Goal: Task Accomplishment & Management: Manage account settings

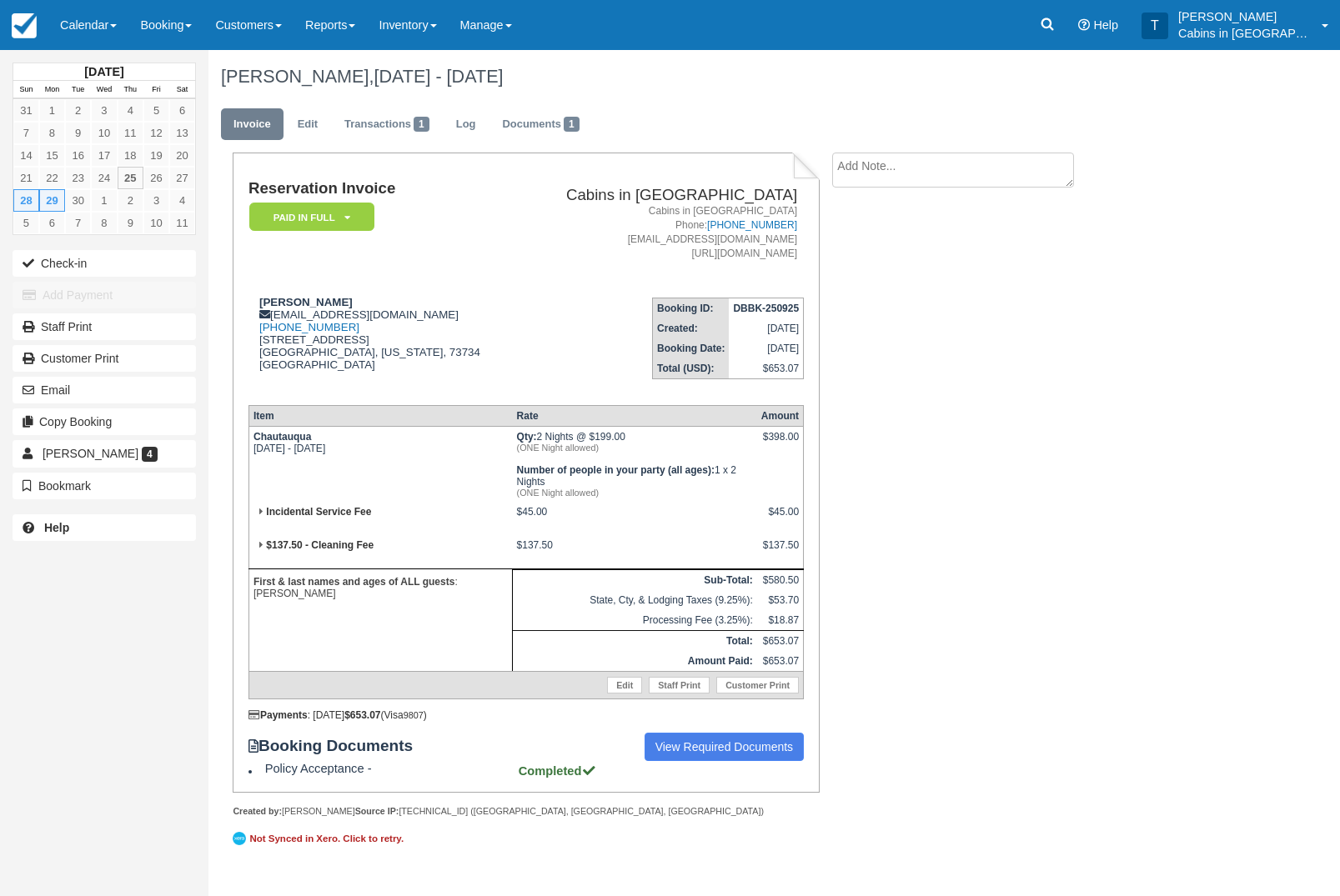
scroll to position [59, 0]
click at [1054, 26] on icon at bounding box center [1048, 24] width 13 height 13
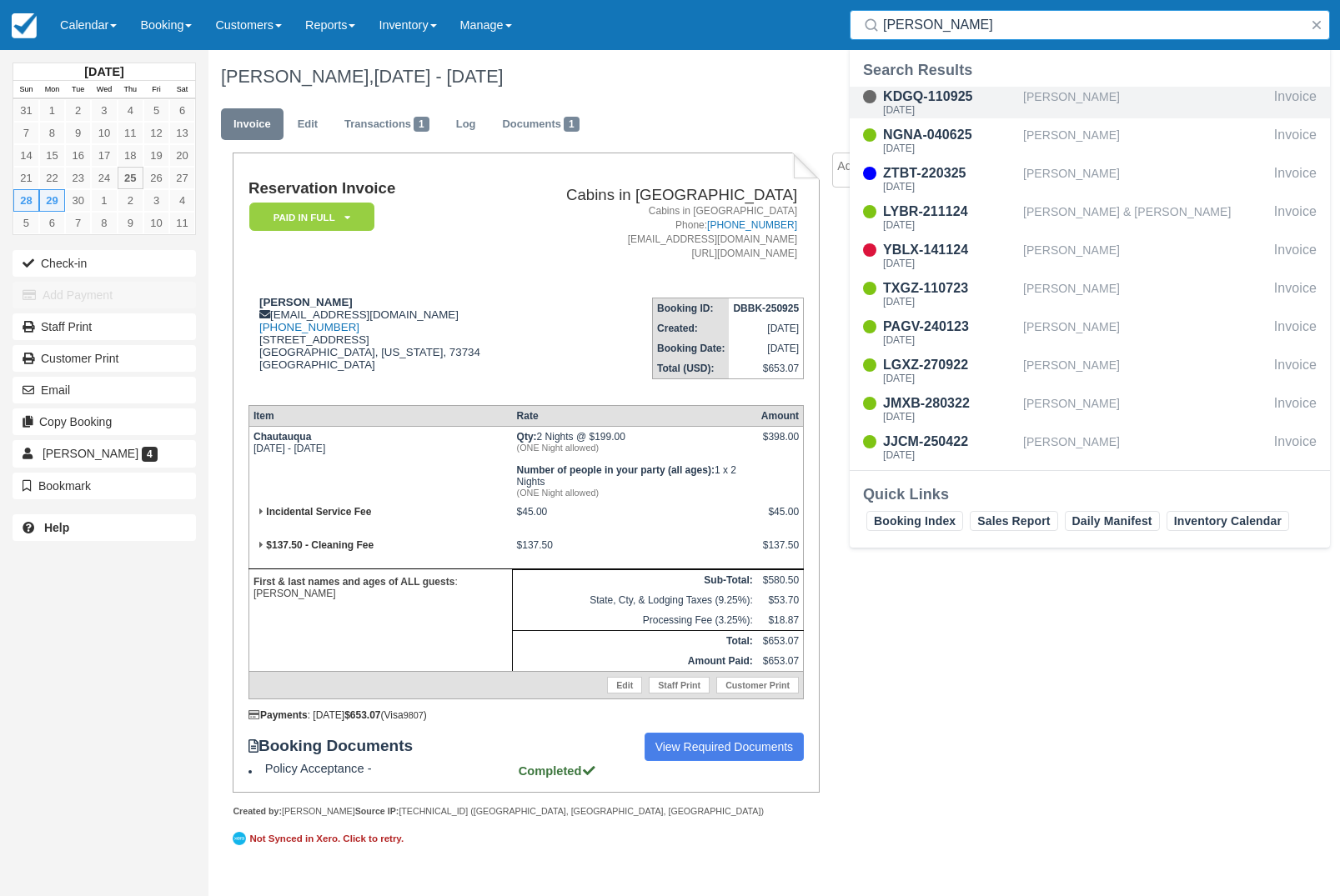
type input "Garrett"
click at [1124, 103] on div "Garrett crabtree" at bounding box center [1145, 102] width 244 height 32
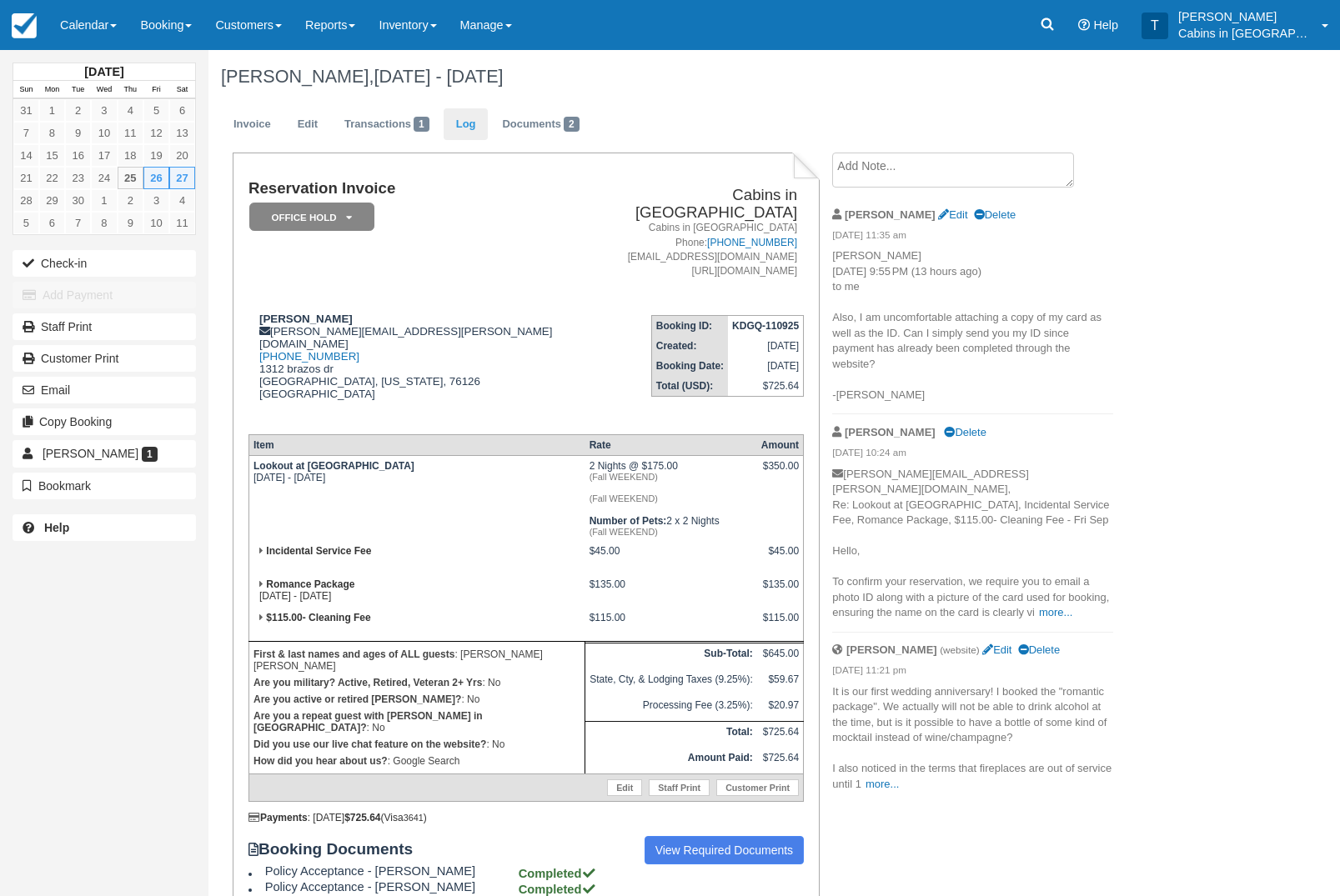
click at [479, 134] on link "Log" at bounding box center [466, 124] width 45 height 33
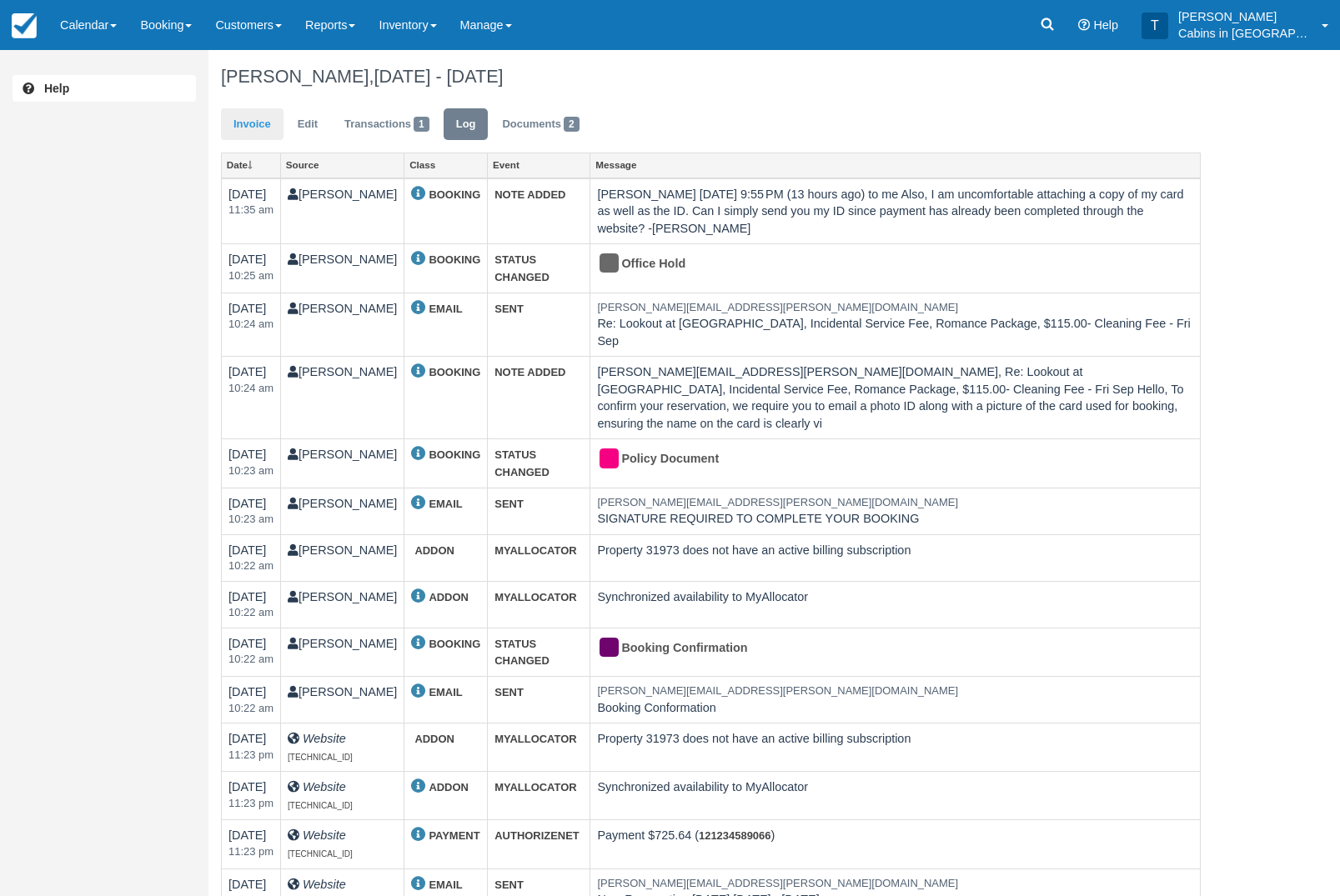
click at [261, 132] on link "Invoice" at bounding box center [252, 124] width 63 height 33
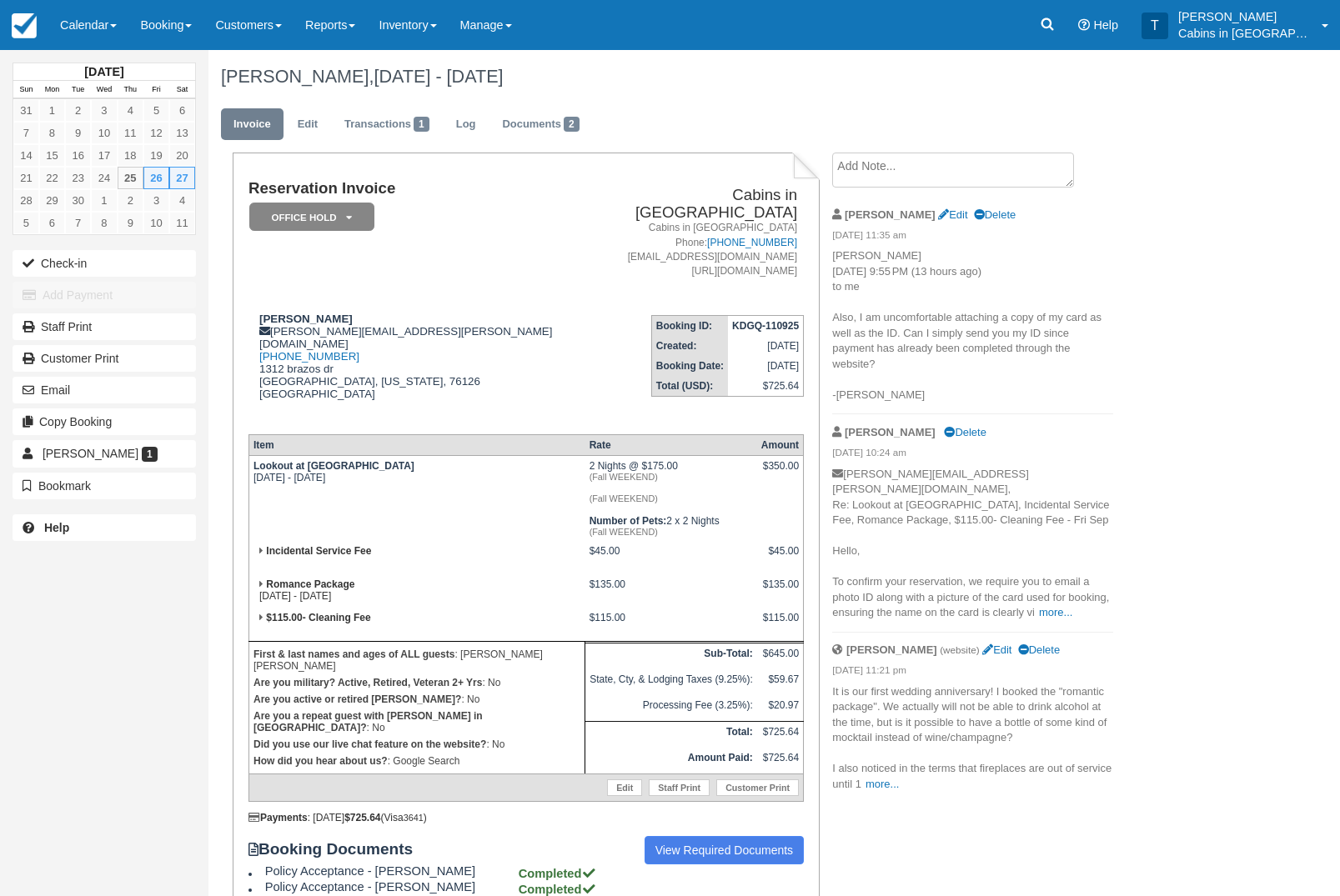
click at [354, 219] on em "Office Hold" at bounding box center [313, 217] width 125 height 29
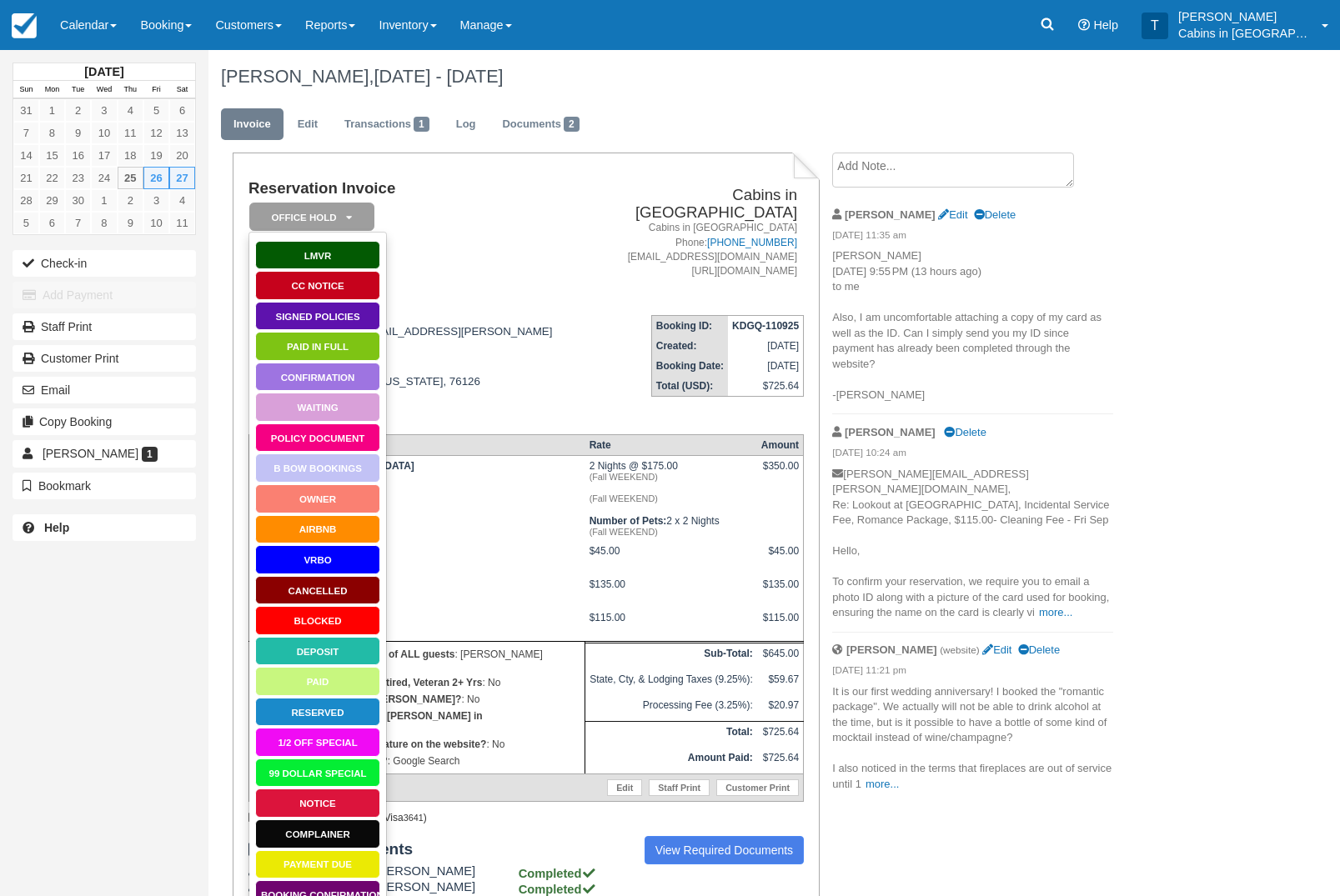
click at [352, 354] on link "Paid in Full" at bounding box center [318, 346] width 125 height 29
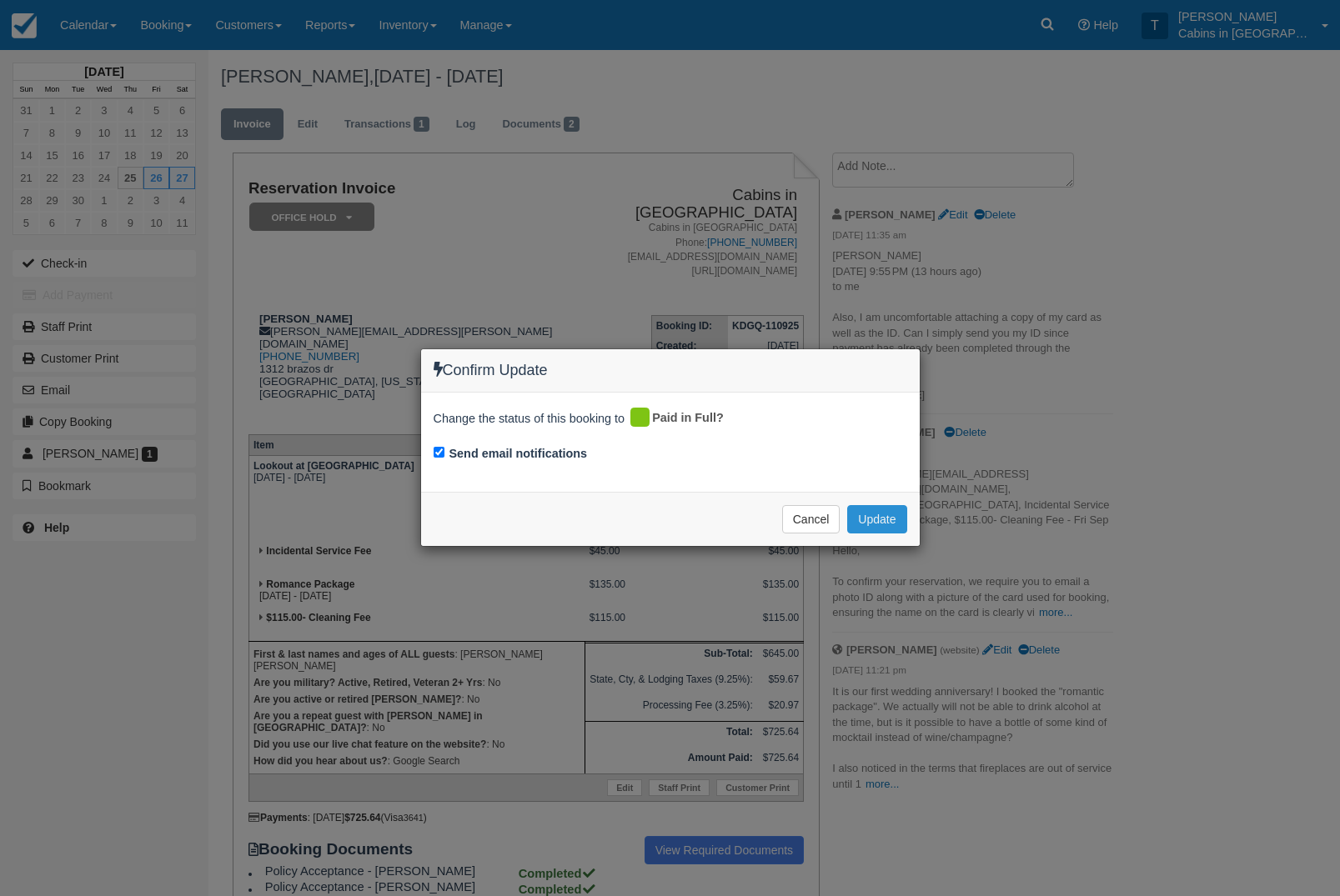
click at [894, 522] on button "Update" at bounding box center [876, 519] width 59 height 28
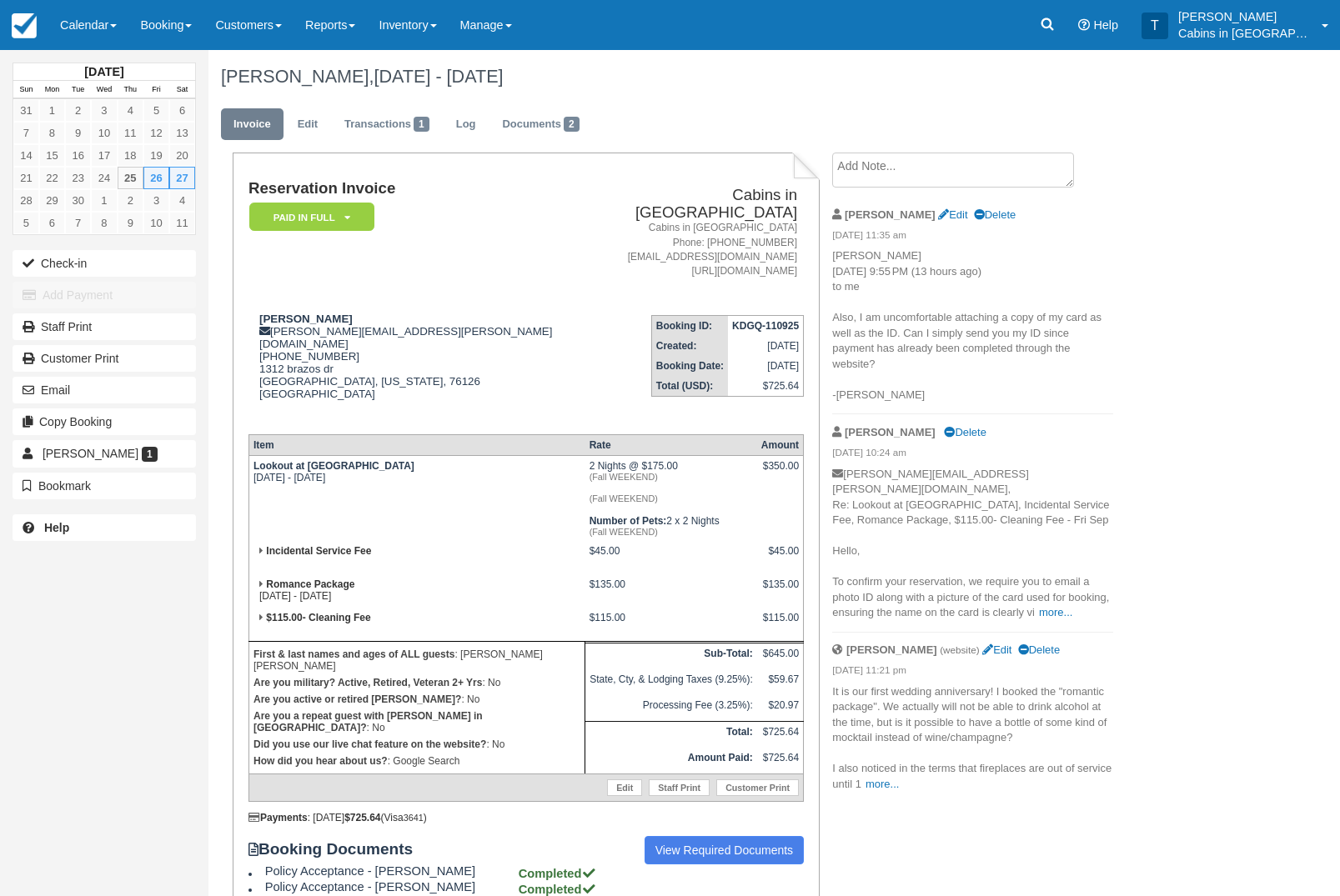
click at [355, 209] on em "Paid in Full" at bounding box center [313, 217] width 125 height 29
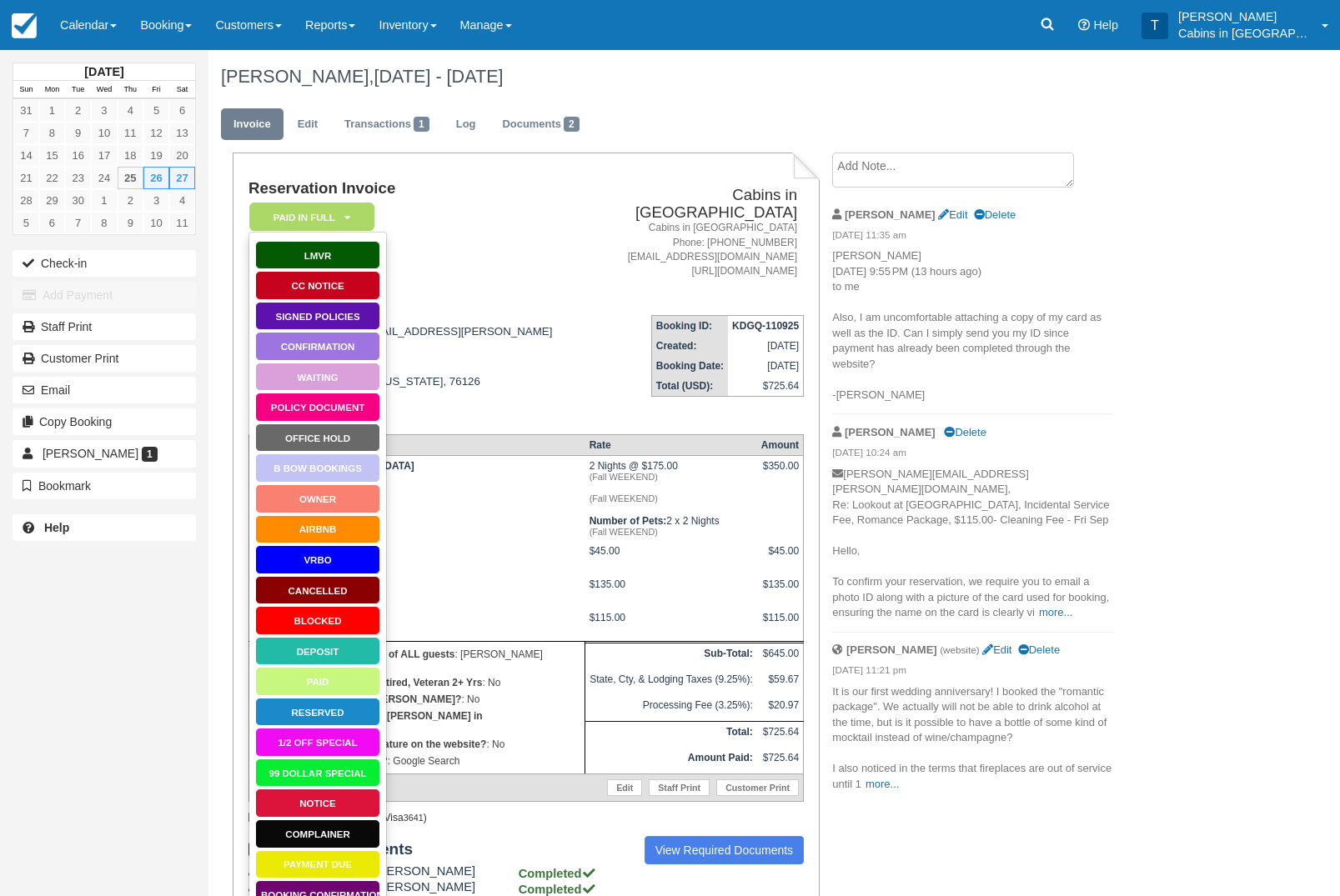
click at [338, 440] on link "Office Hold" at bounding box center [318, 438] width 125 height 29
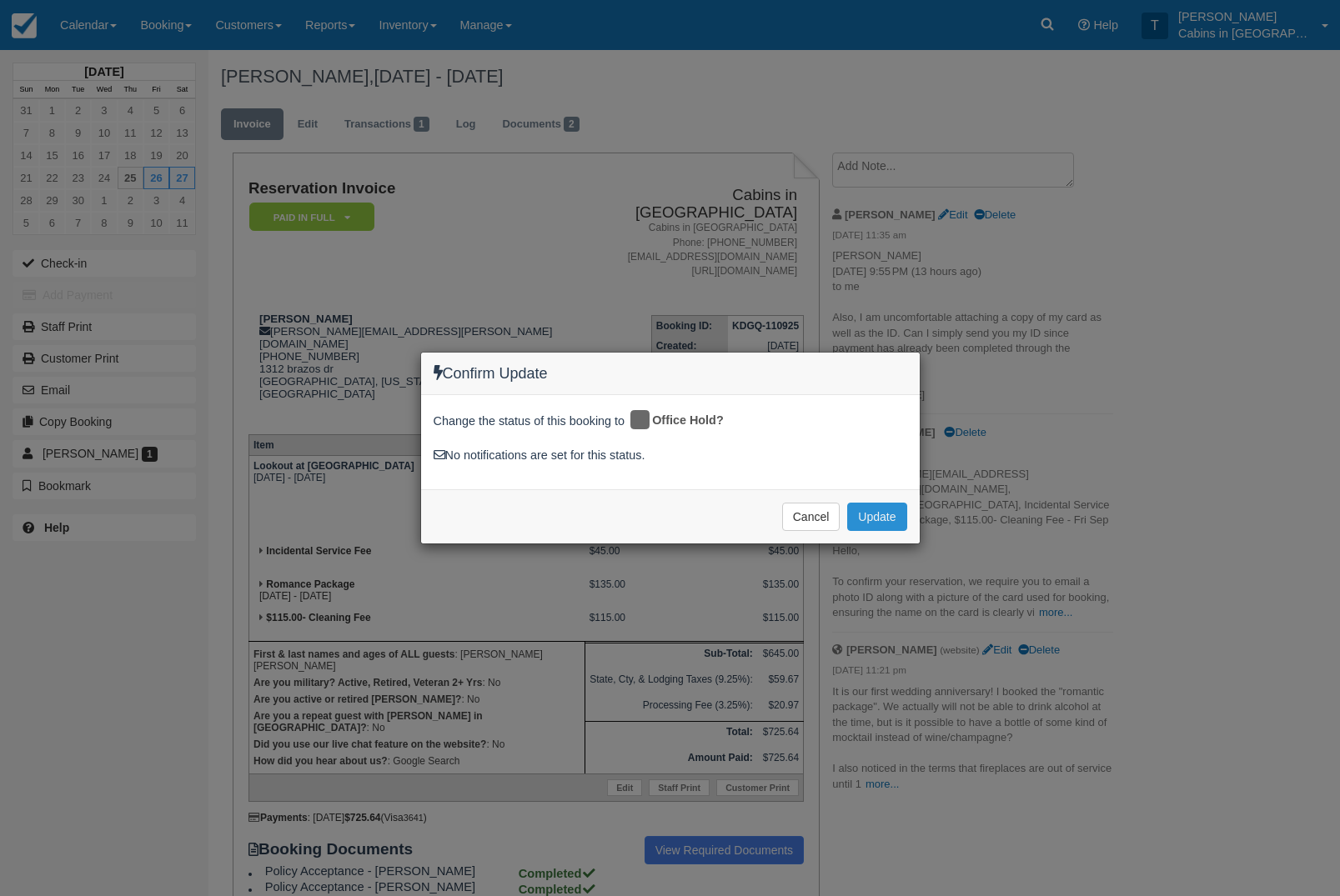
click at [894, 516] on button "Update" at bounding box center [876, 516] width 59 height 28
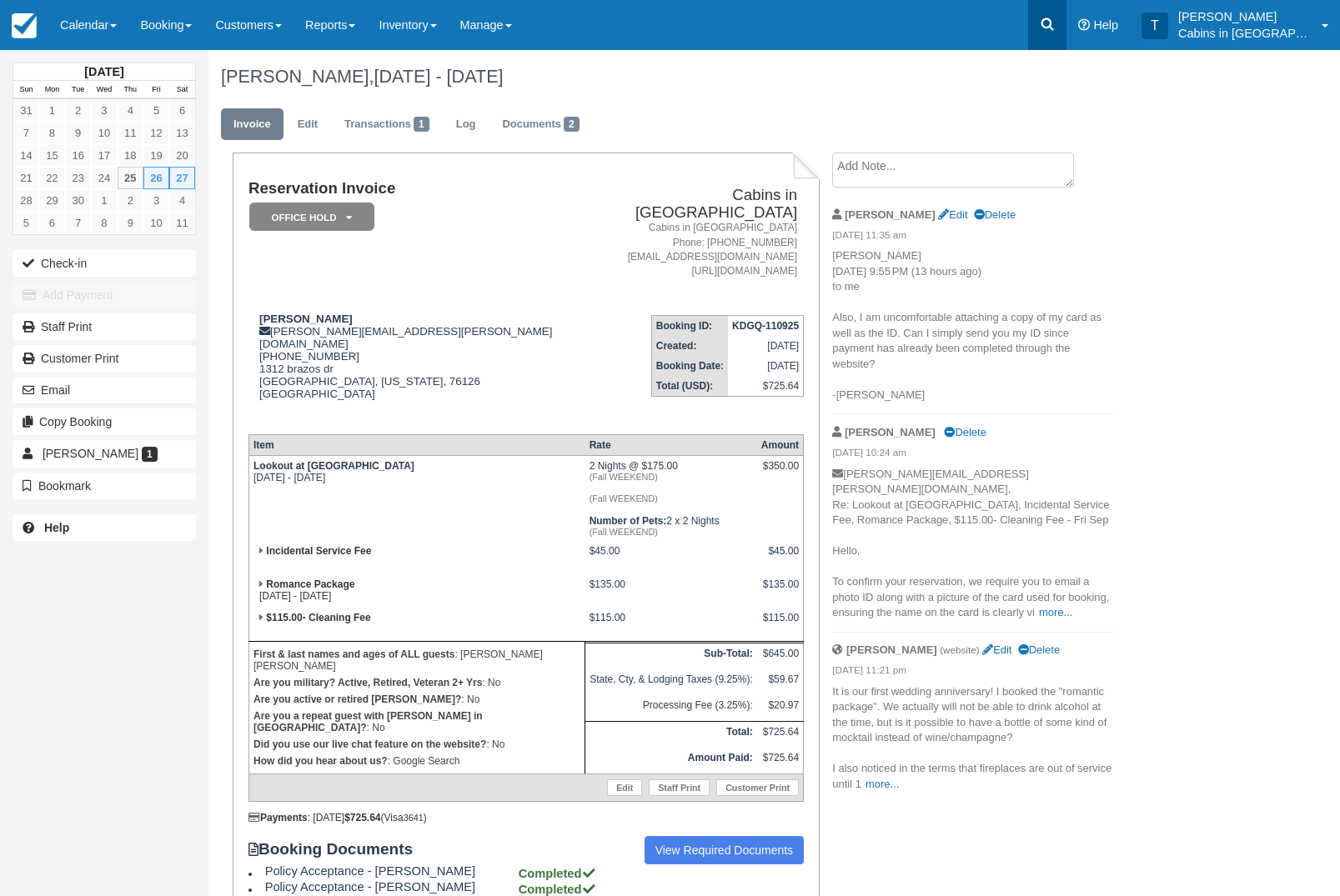
click at [1056, 30] on icon at bounding box center [1047, 23] width 16 height 16
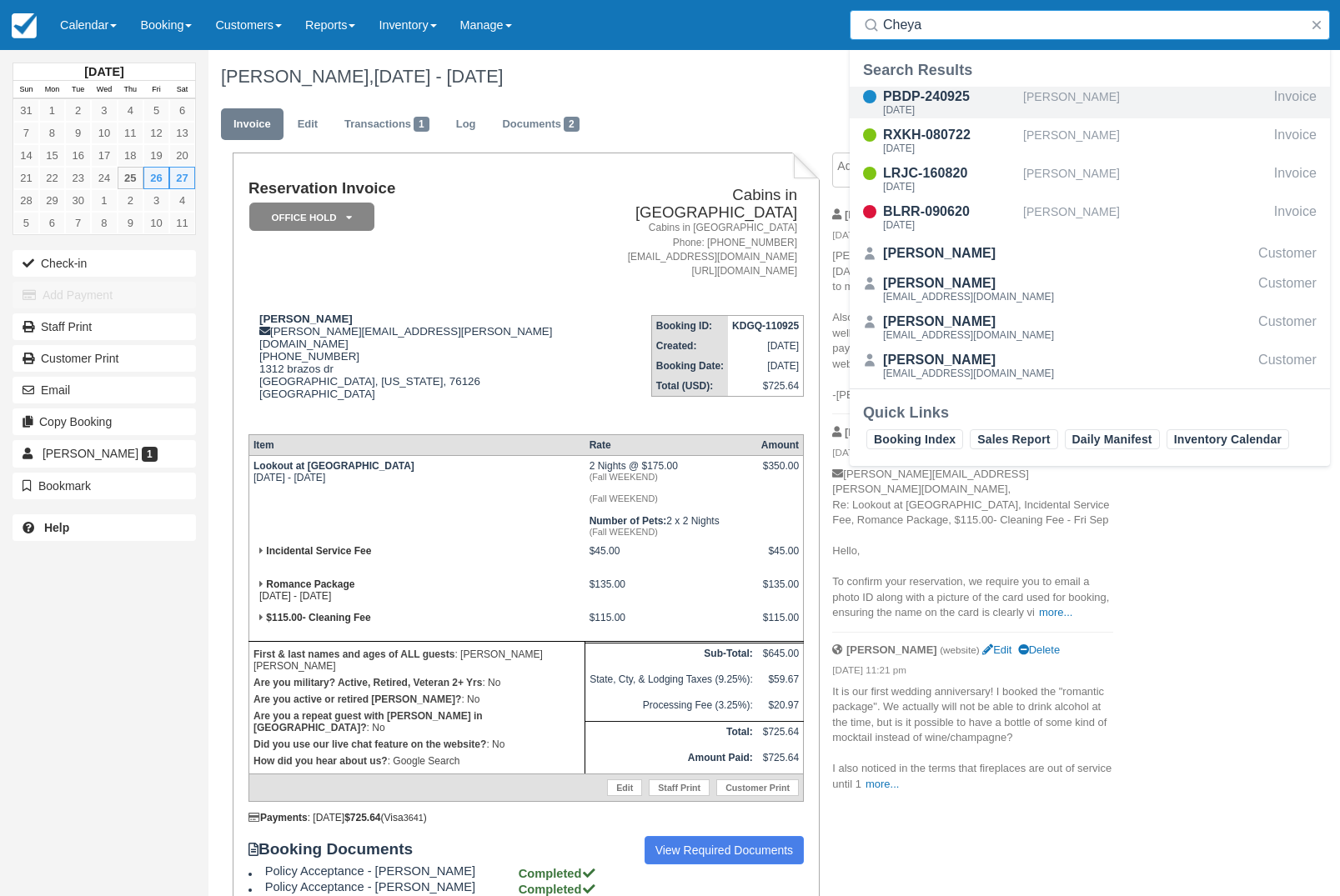
type input "Cheya"
click at [1113, 98] on div "[PERSON_NAME]" at bounding box center [1145, 102] width 244 height 32
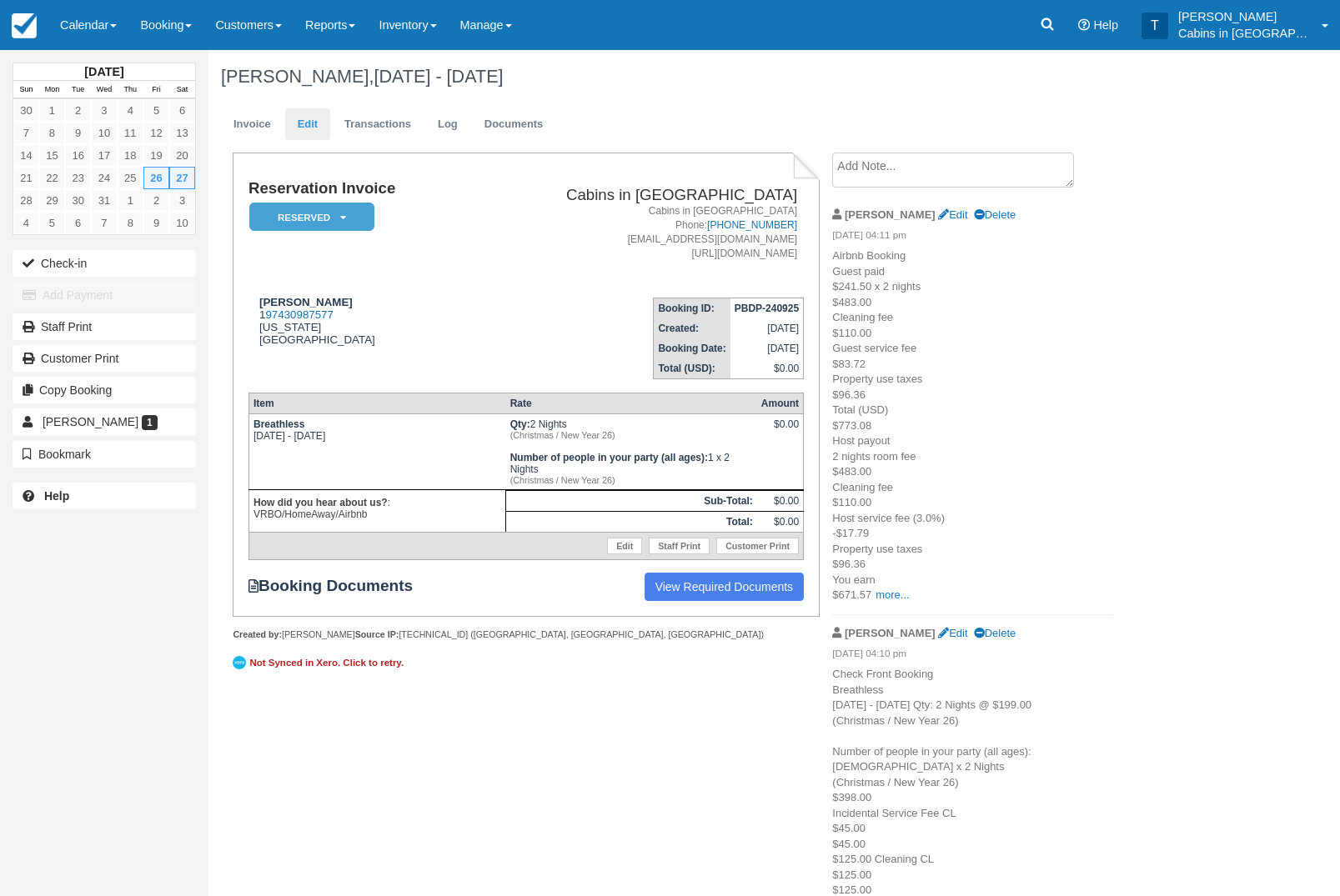
click at [314, 135] on link "Edit" at bounding box center [308, 124] width 45 height 33
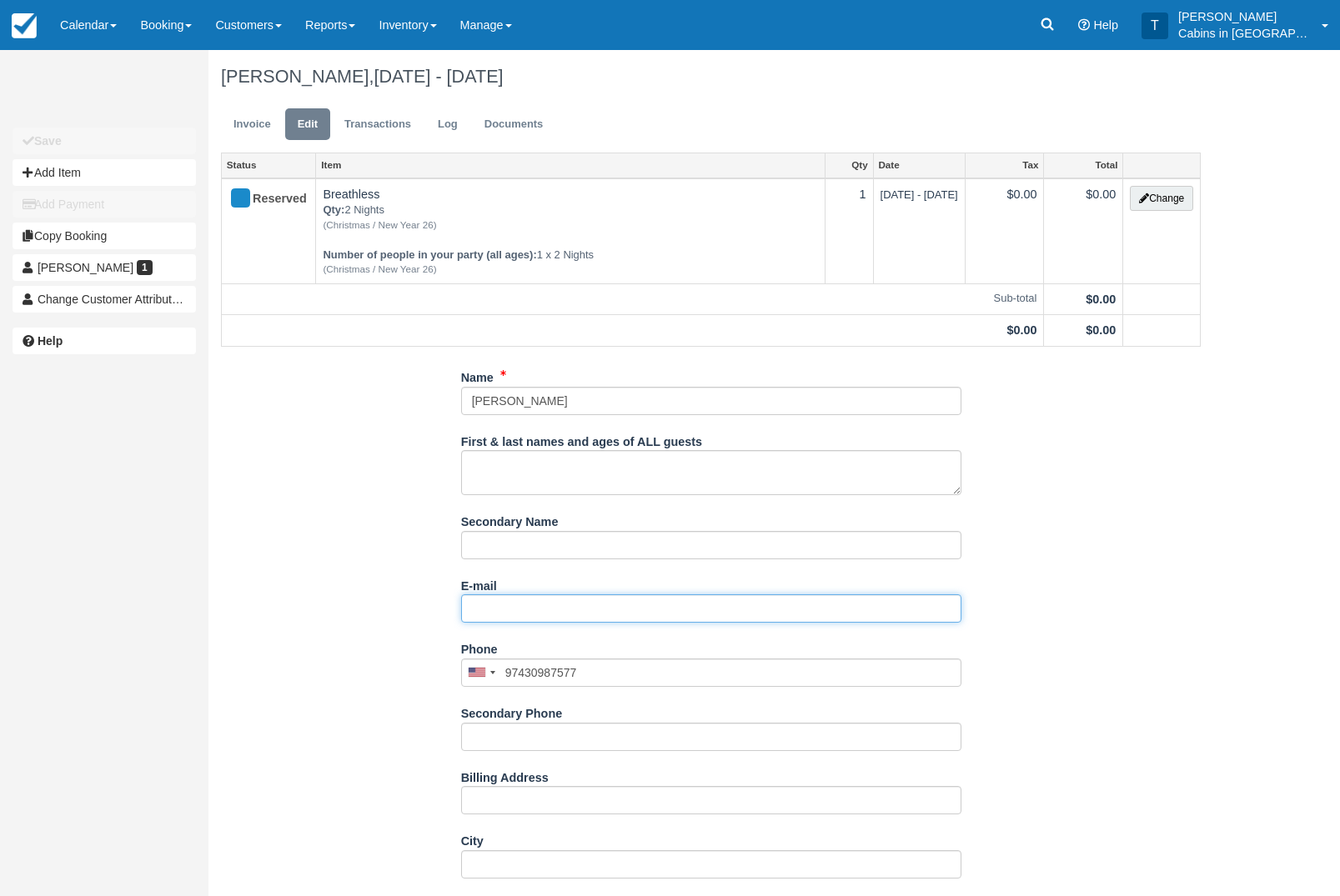
click at [607, 616] on input "E-mail" at bounding box center [711, 608] width 501 height 28
paste input "[EMAIL_ADDRESS][DOMAIN_NAME]"
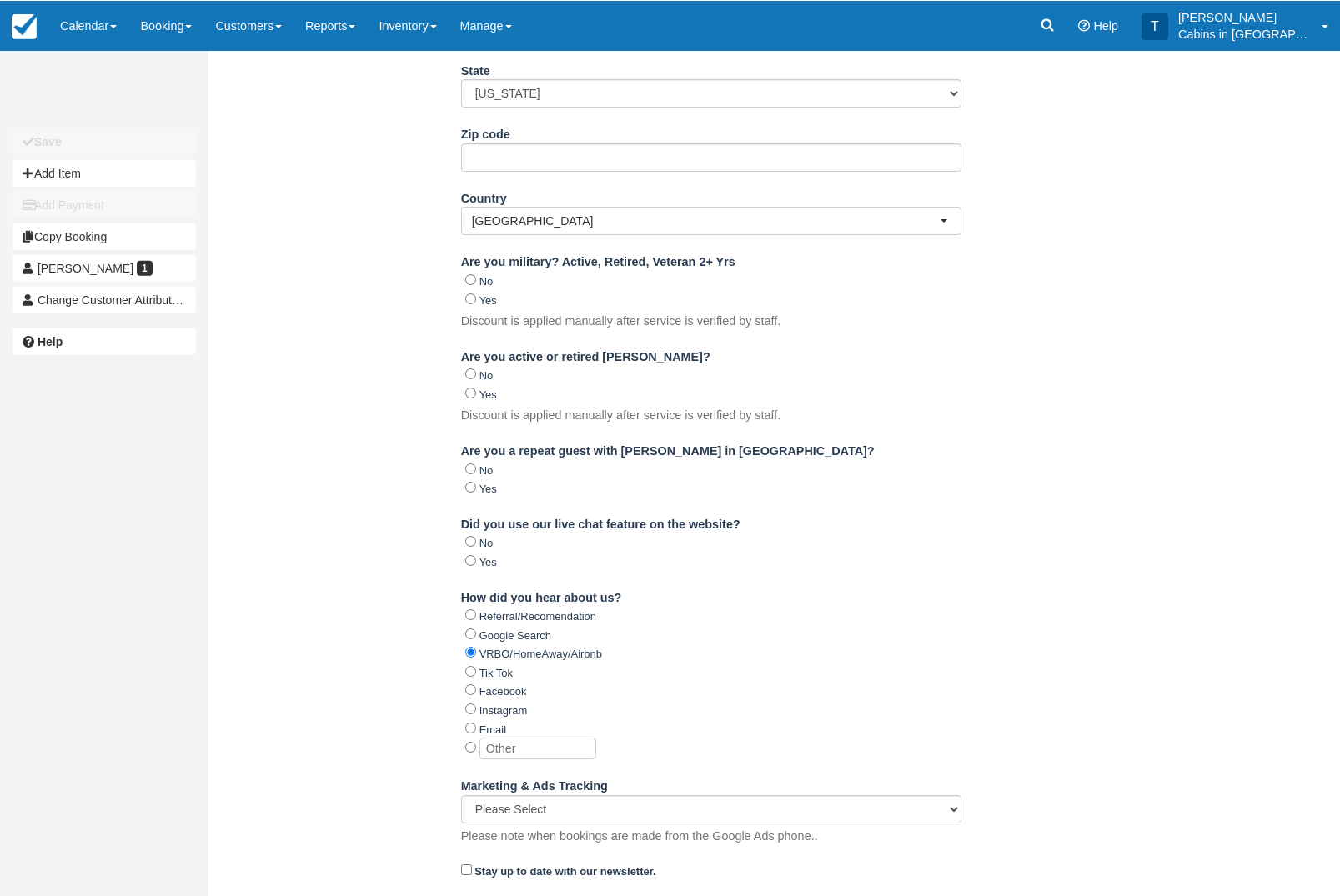
scroll to position [835, 0]
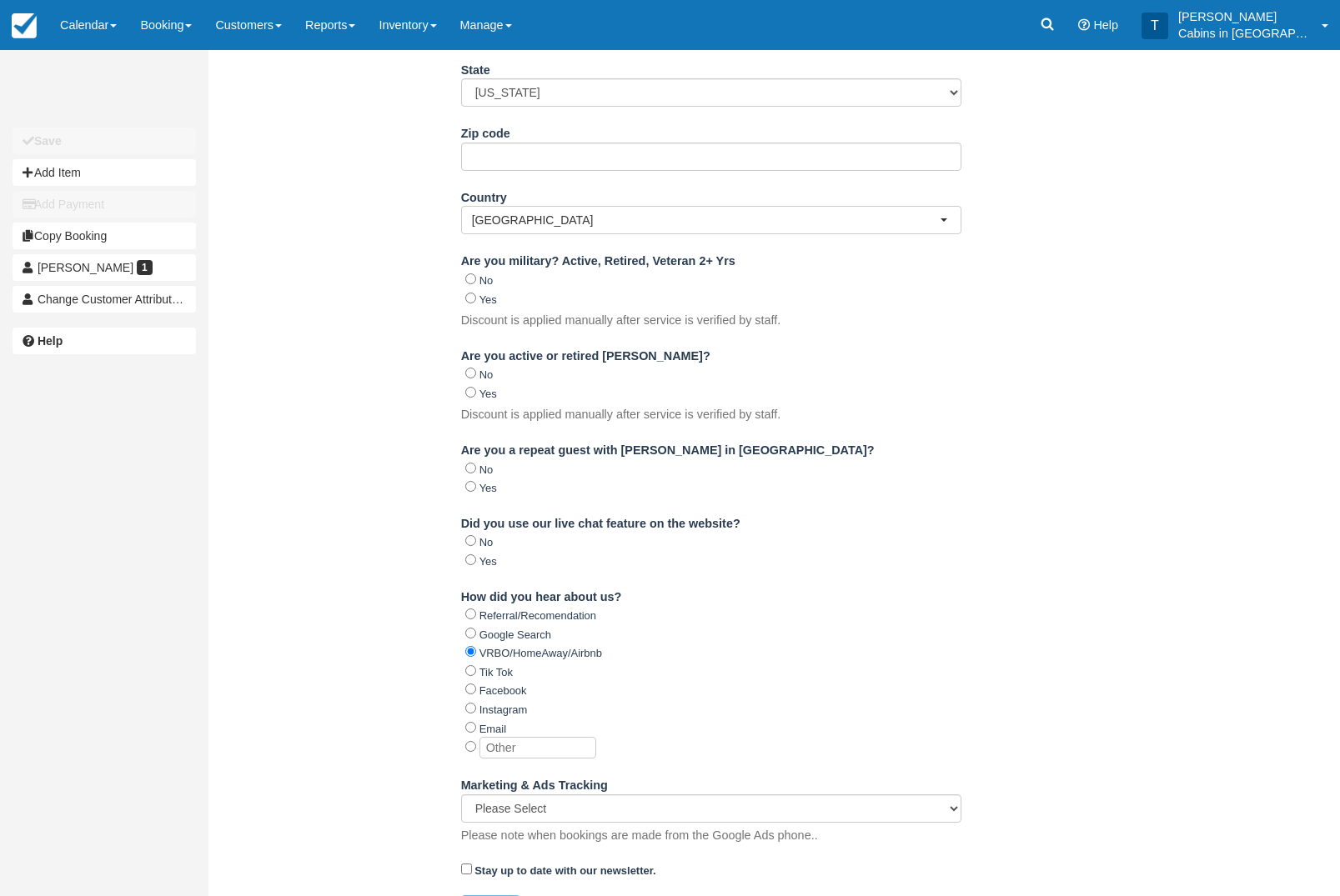
type input "[EMAIL_ADDRESS][DOMAIN_NAME]"
click at [491, 896] on button "Update" at bounding box center [490, 910] width 59 height 28
type input "+197430987577"
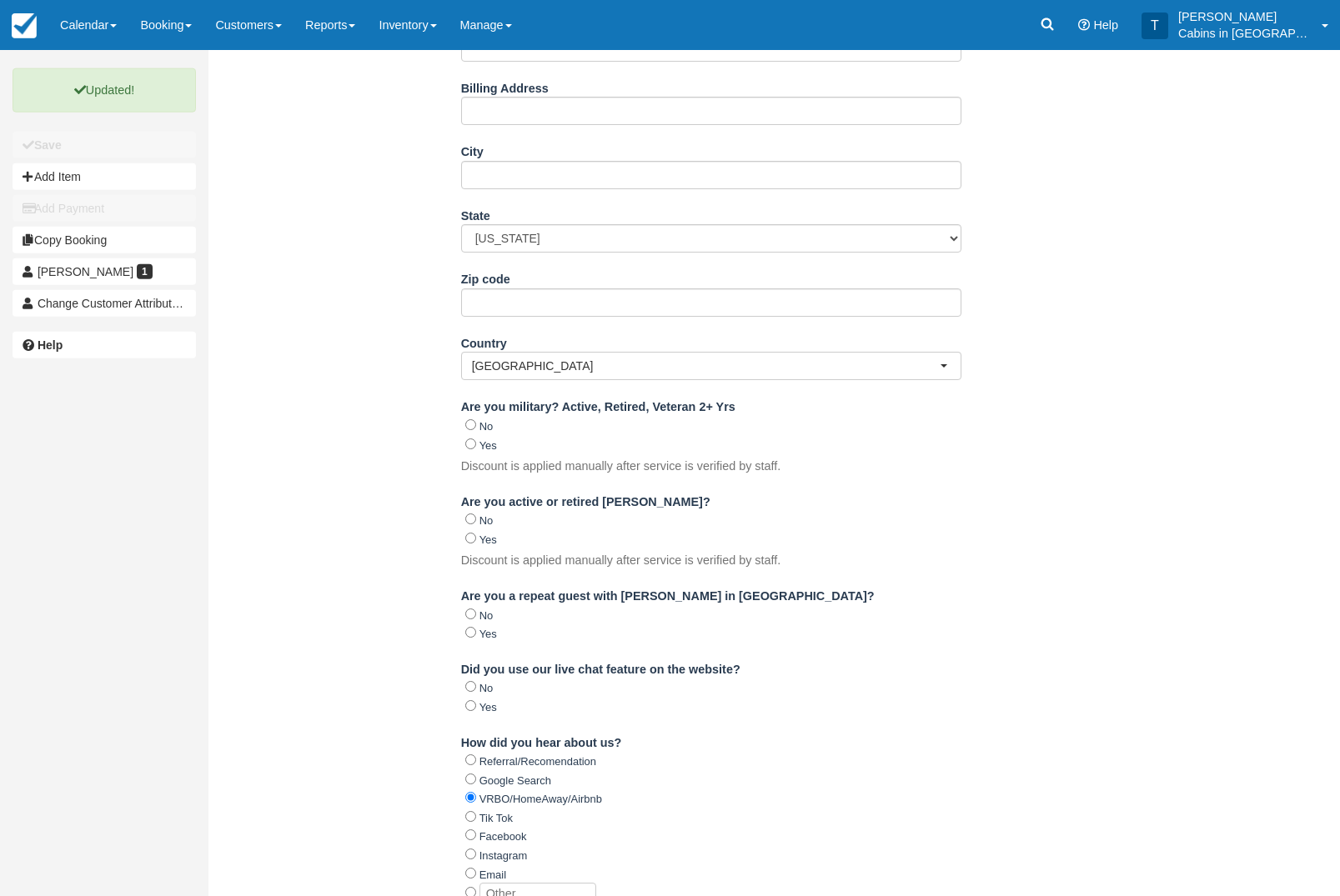
scroll to position [0, 0]
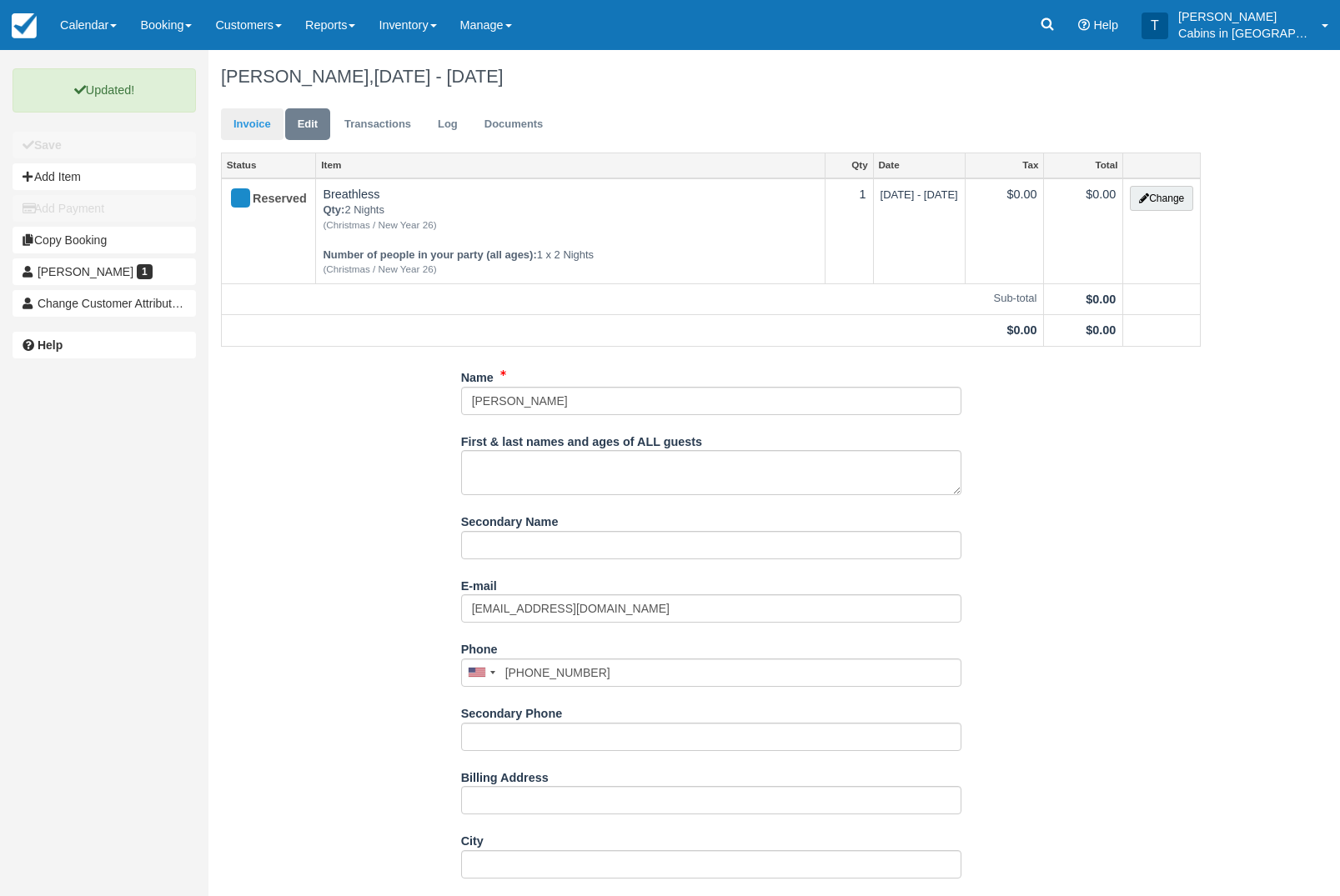
click at [259, 118] on link "Invoice" at bounding box center [252, 124] width 63 height 33
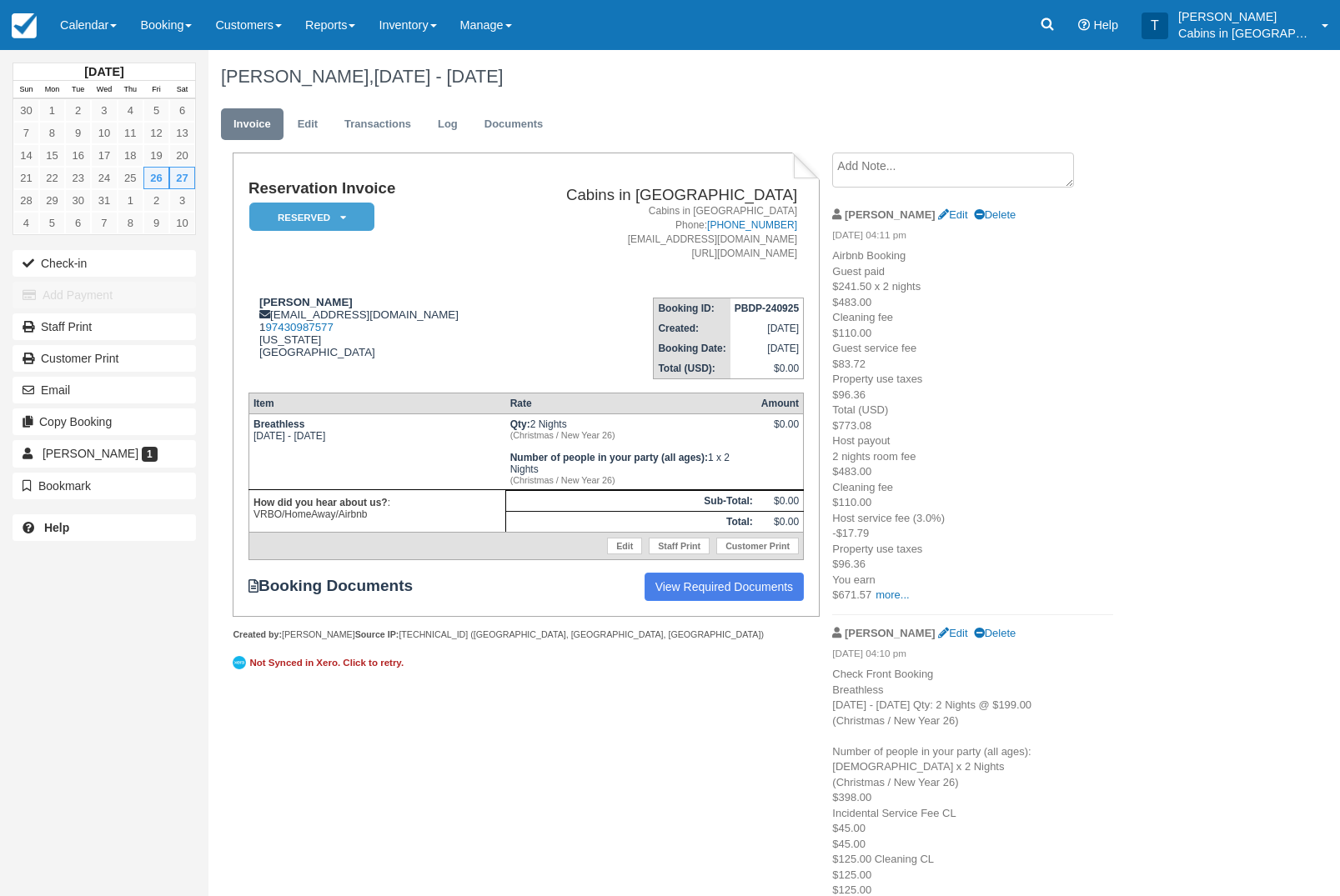
click at [345, 228] on em "Reserved" at bounding box center [313, 217] width 125 height 29
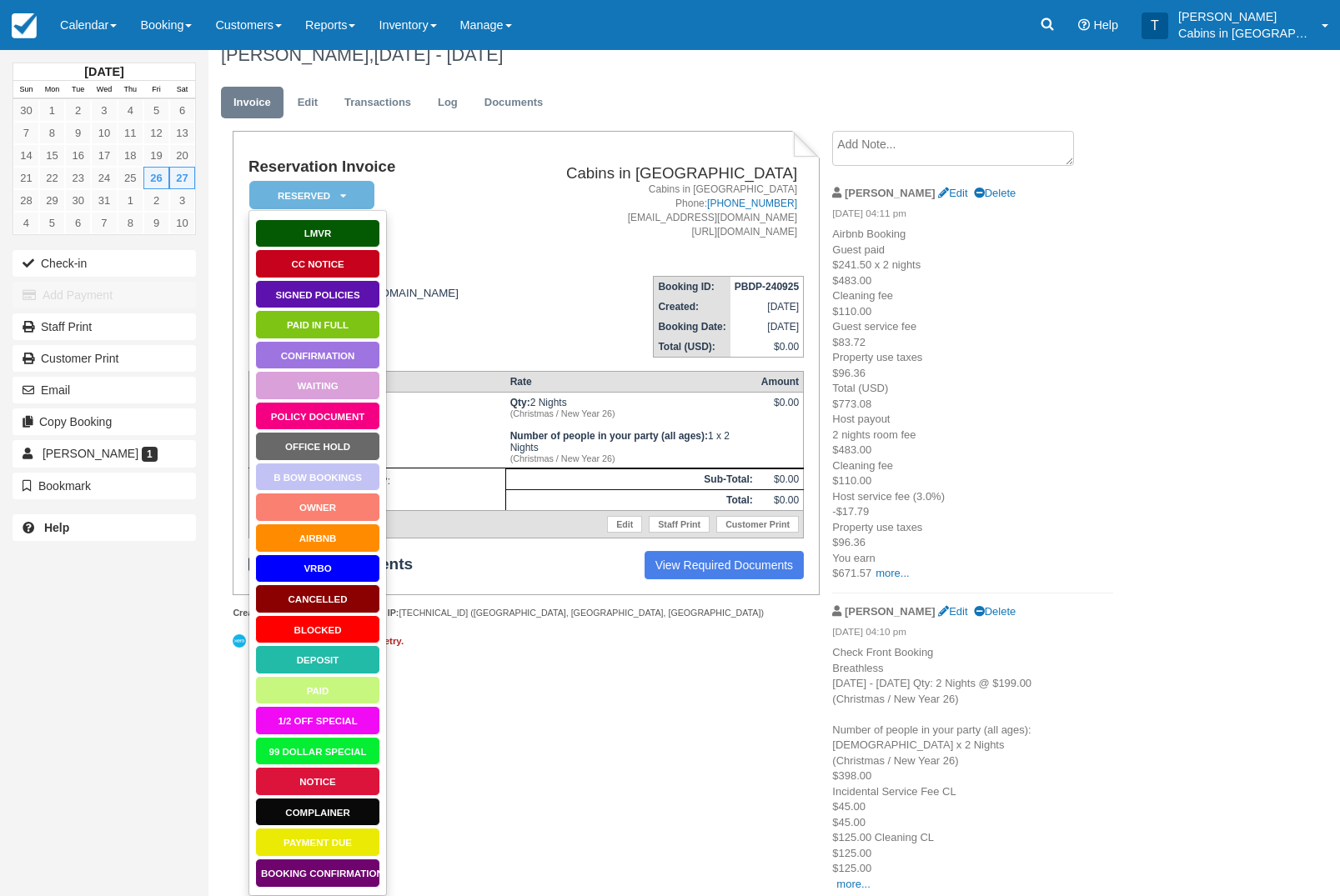
click at [320, 877] on link "Booking Confirmation" at bounding box center [318, 874] width 125 height 29
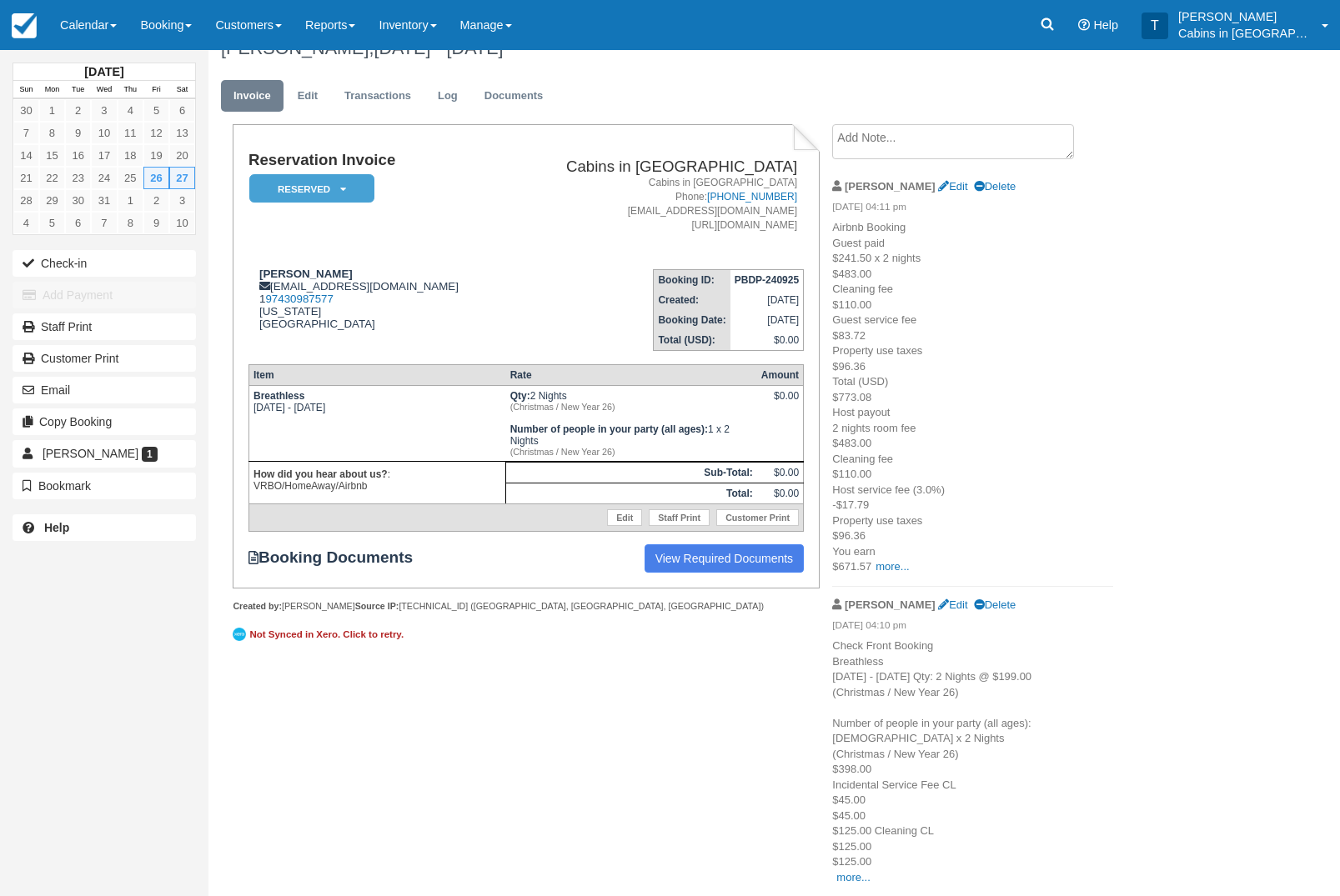
scroll to position [87, 0]
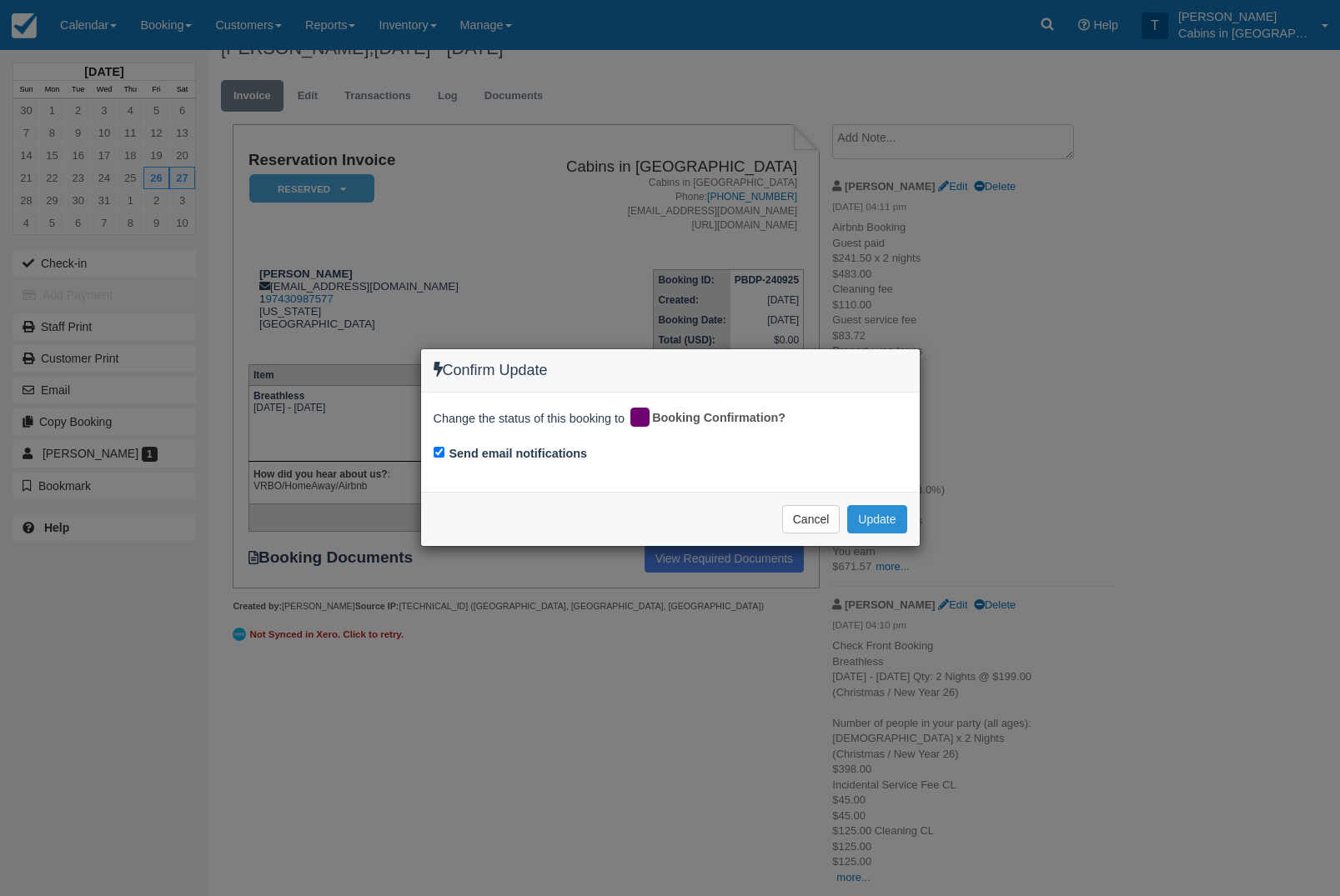
click at [888, 517] on button "Update" at bounding box center [876, 519] width 59 height 28
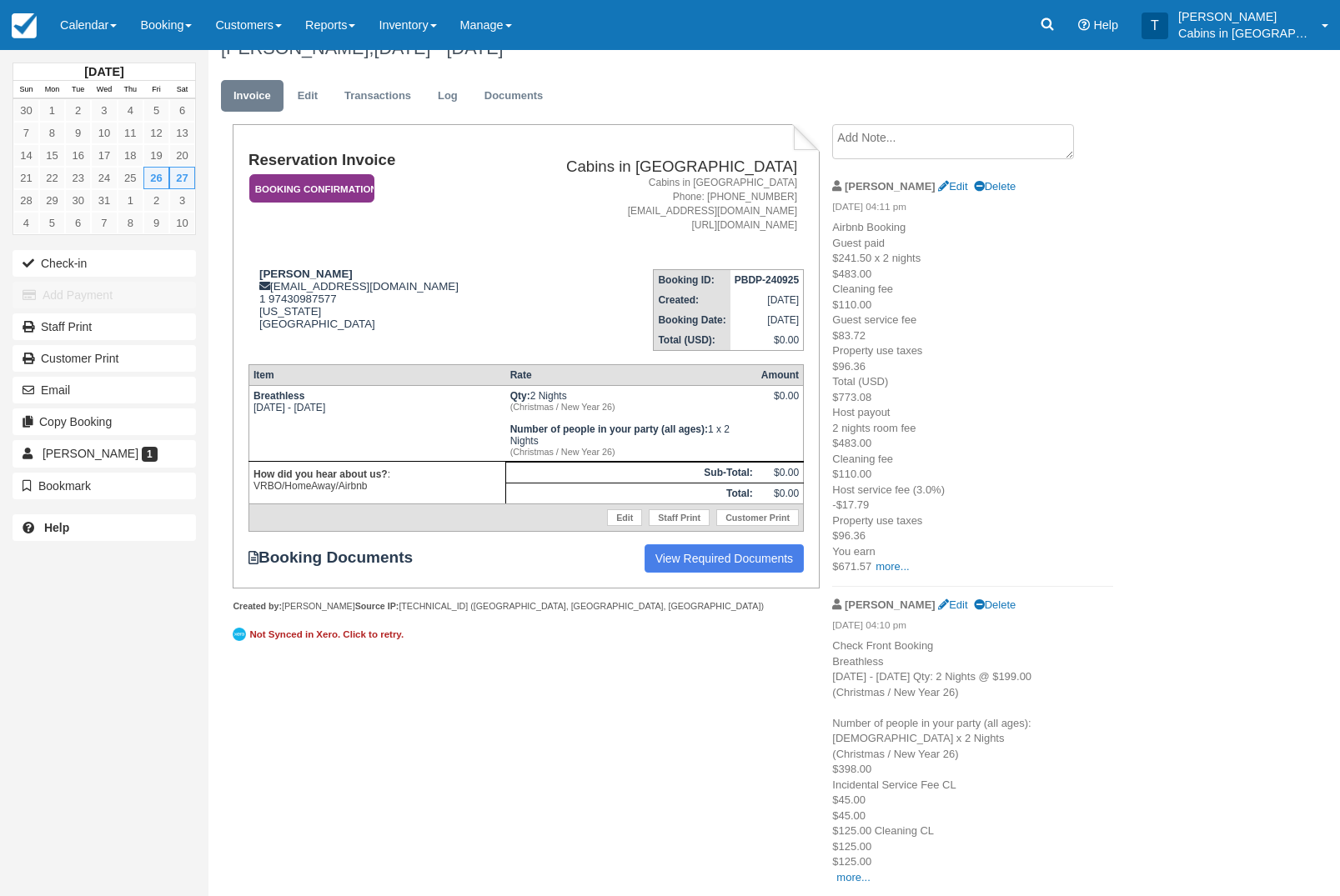
click at [354, 175] on em "Booking Confirmation" at bounding box center [313, 189] width 125 height 29
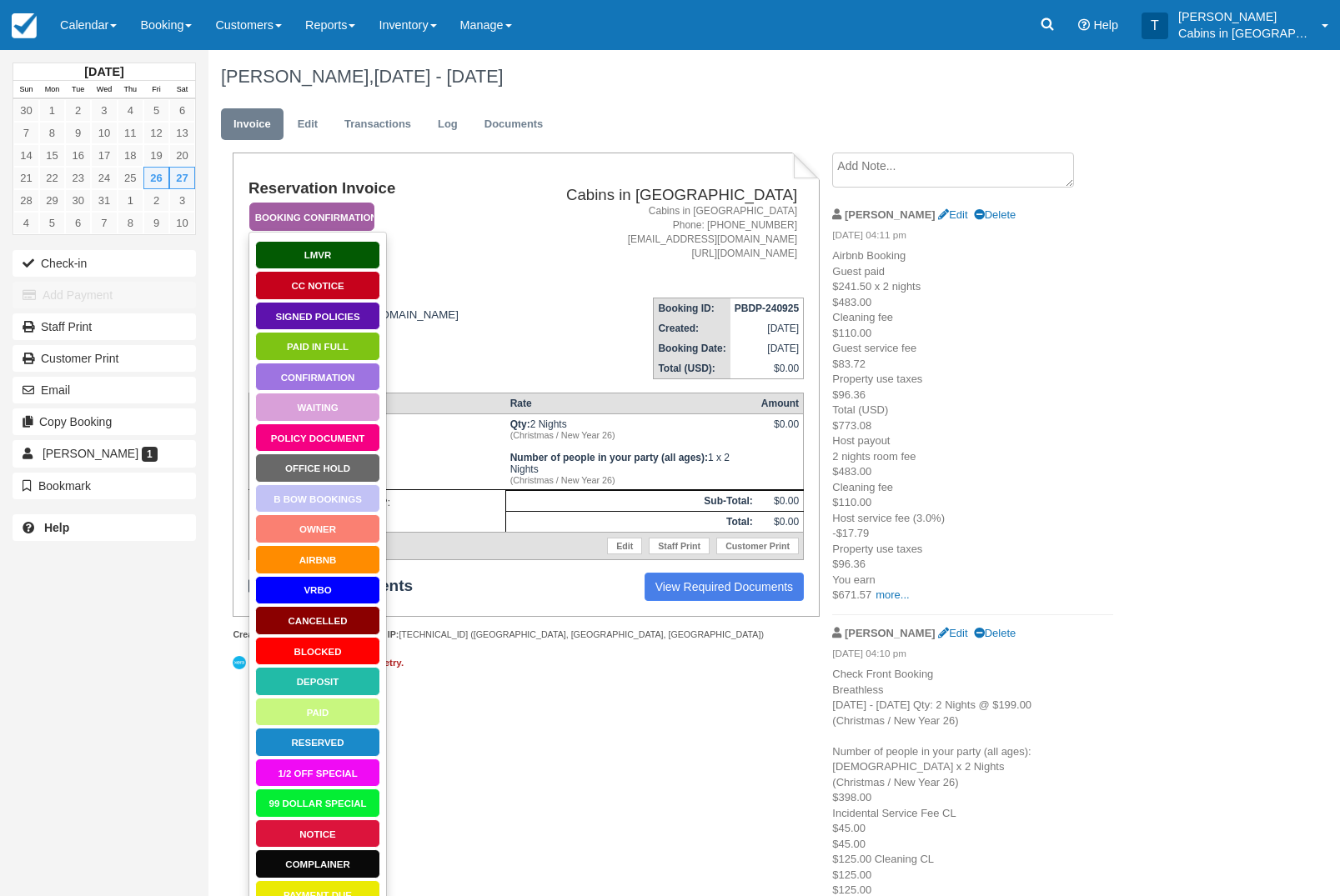
click at [345, 443] on link "Policy Document" at bounding box center [318, 438] width 125 height 29
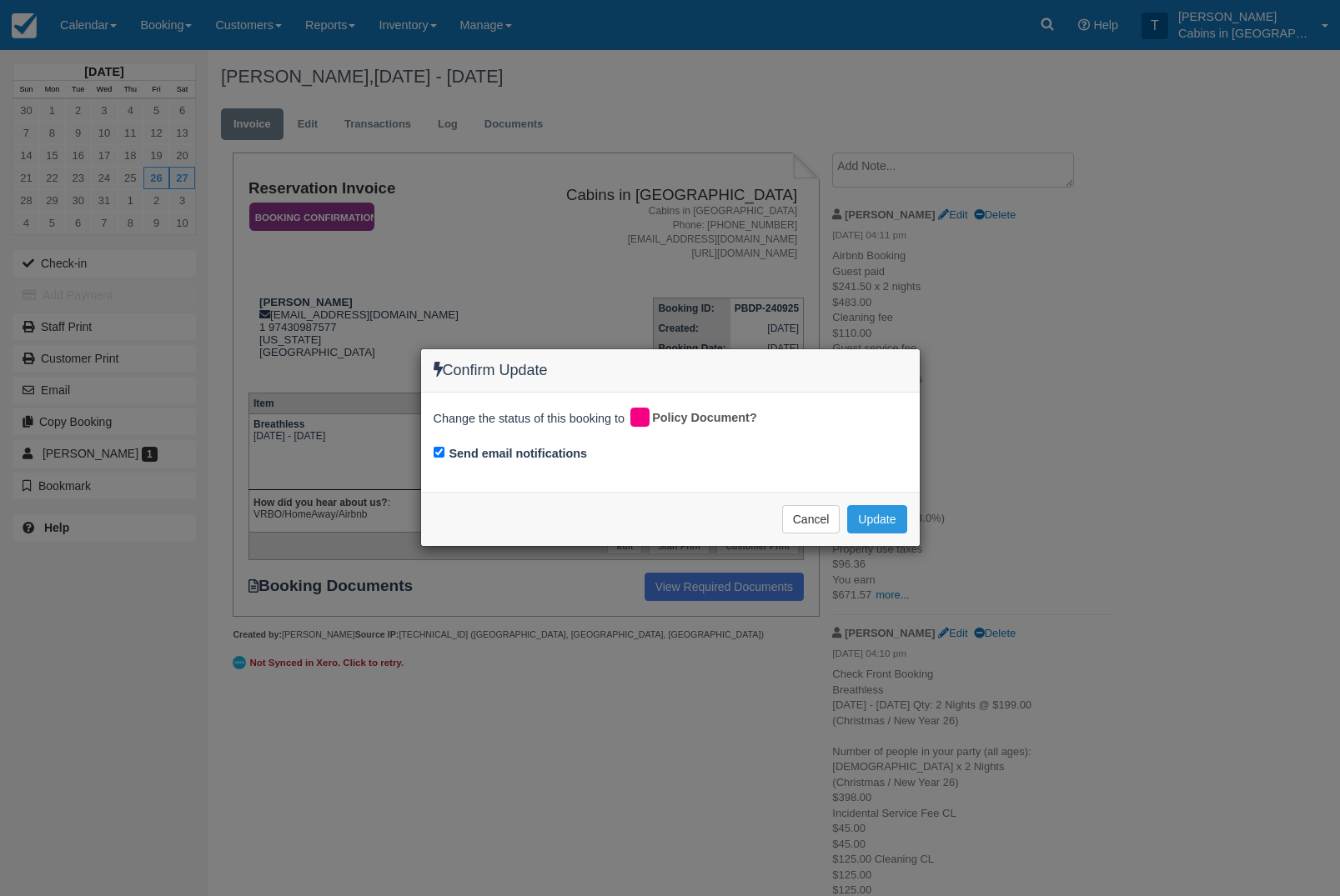
click at [882, 616] on div "Confirm Update Change the status of this booking to Policy Document? Send email…" at bounding box center [670, 448] width 1340 height 896
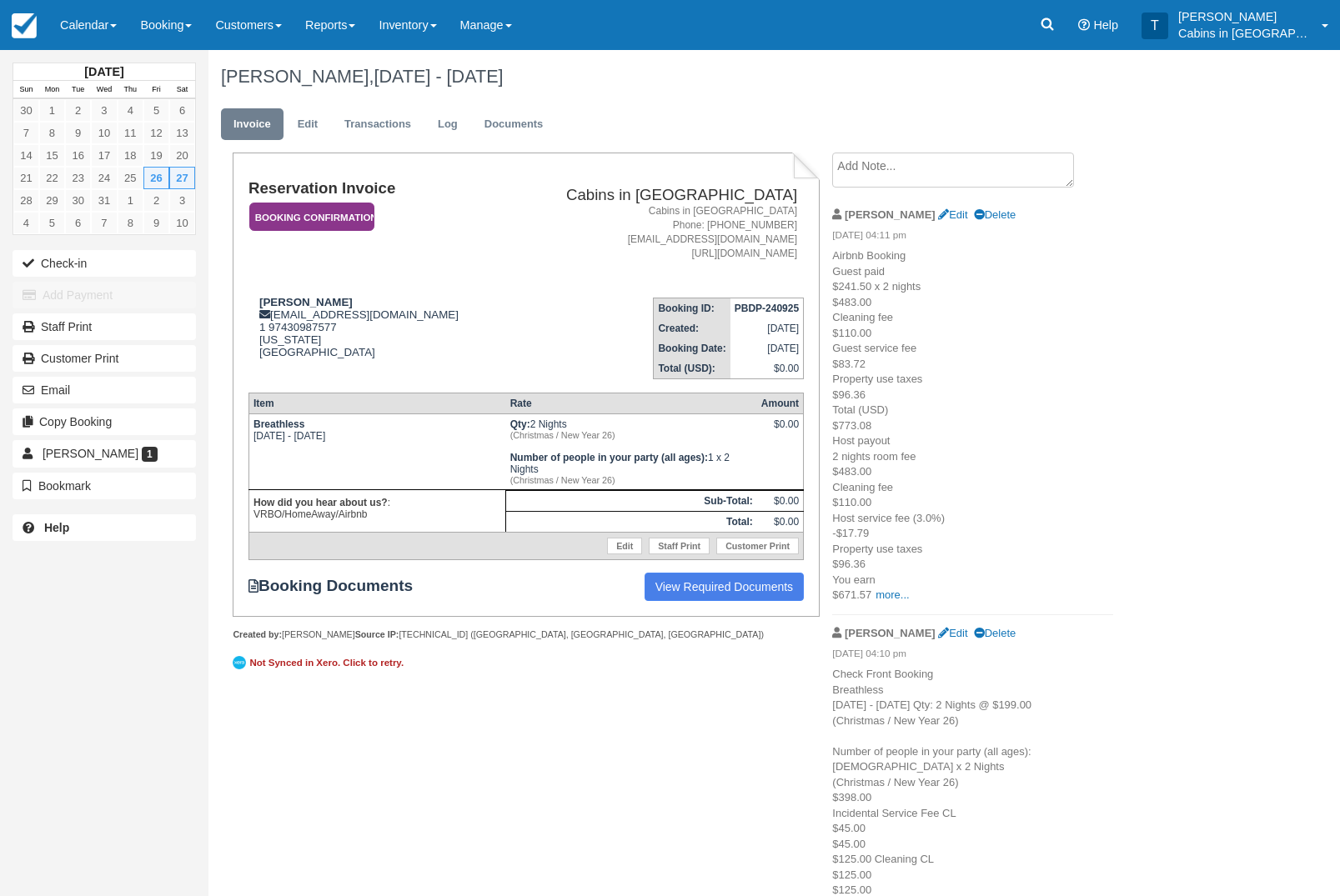
click at [354, 211] on em "Booking Confirmation" at bounding box center [313, 217] width 125 height 29
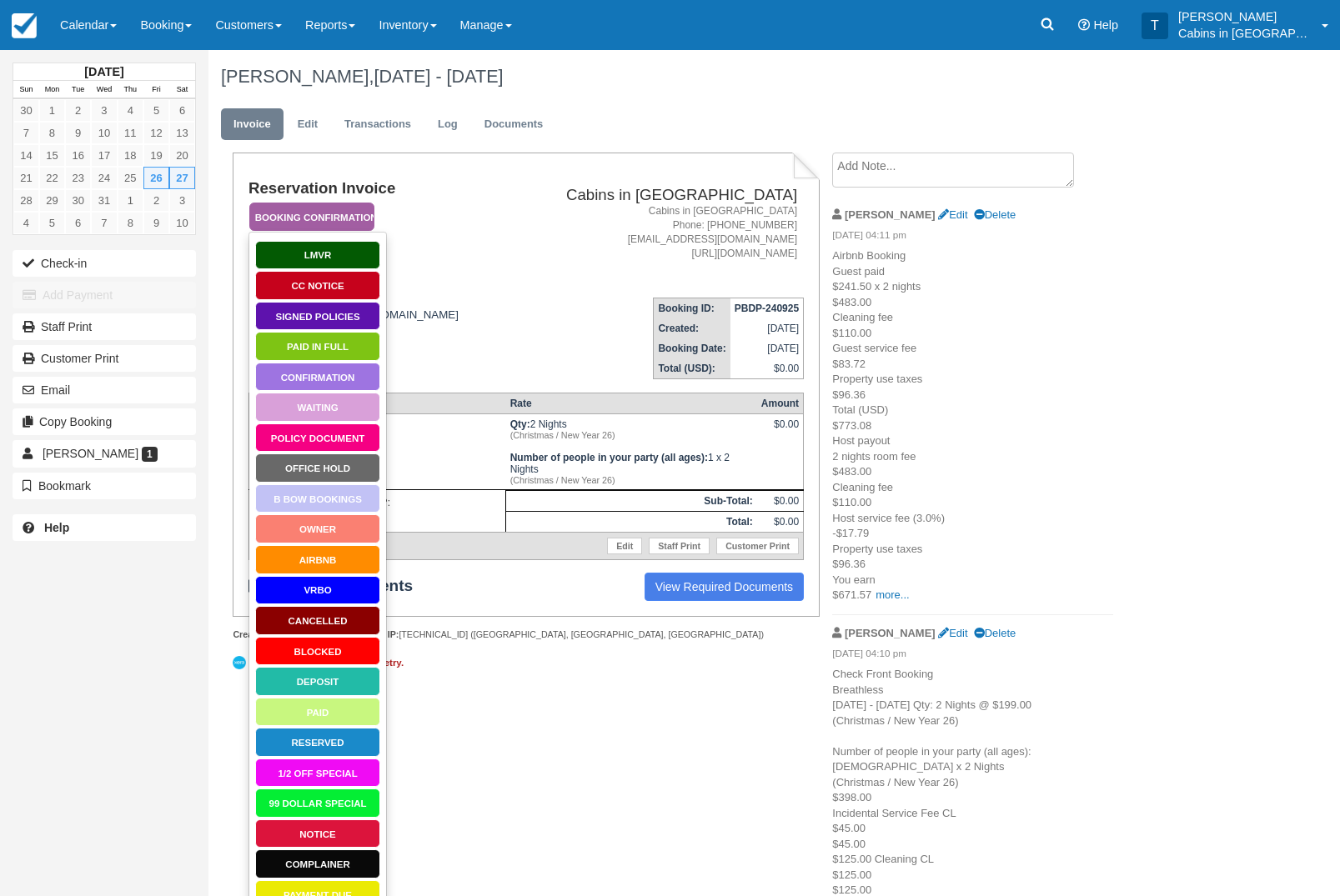
click at [310, 434] on link "Policy Document" at bounding box center [318, 438] width 125 height 29
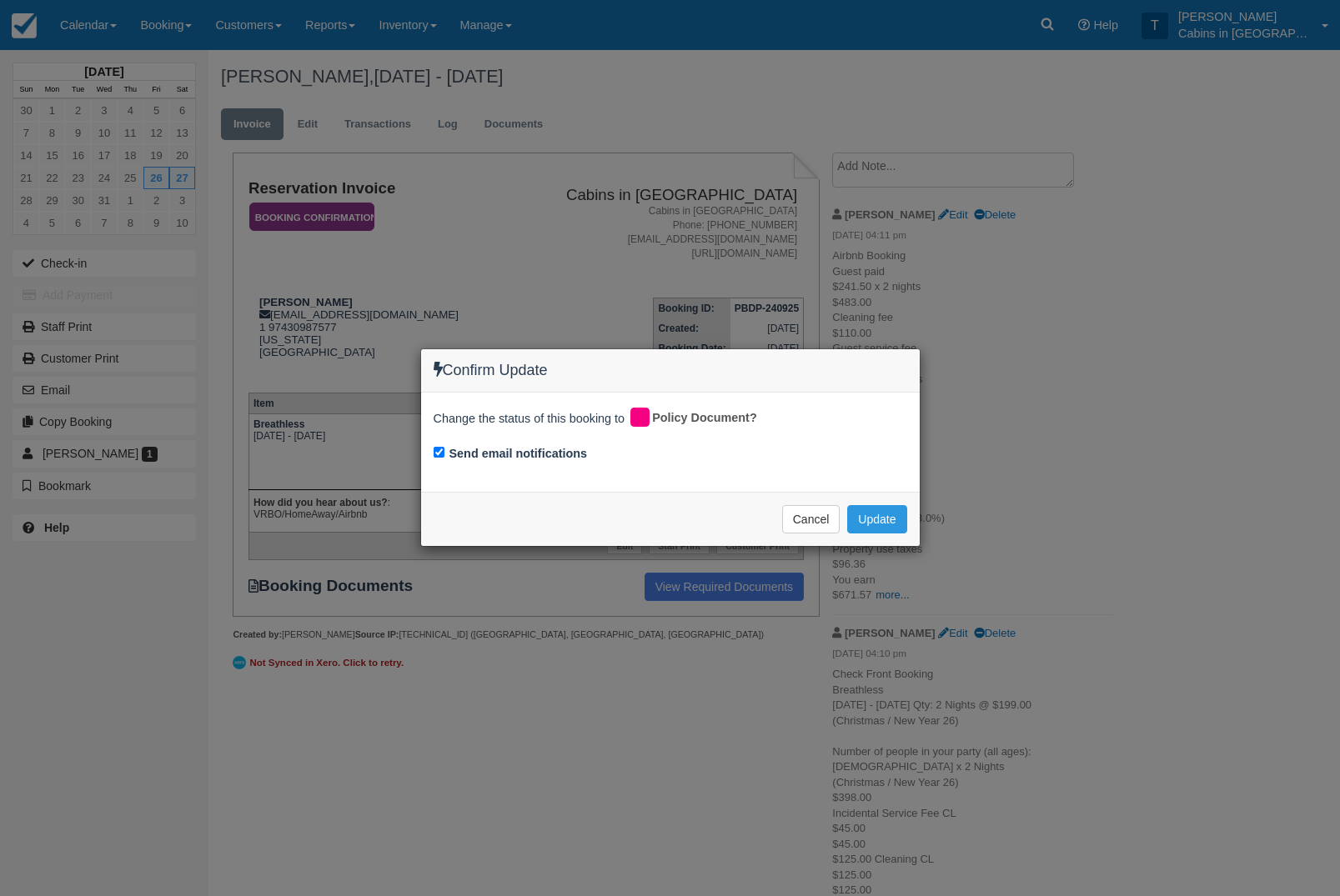
click at [883, 596] on div "Confirm Update Change the status of this booking to Policy Document? Send email…" at bounding box center [670, 448] width 1340 height 896
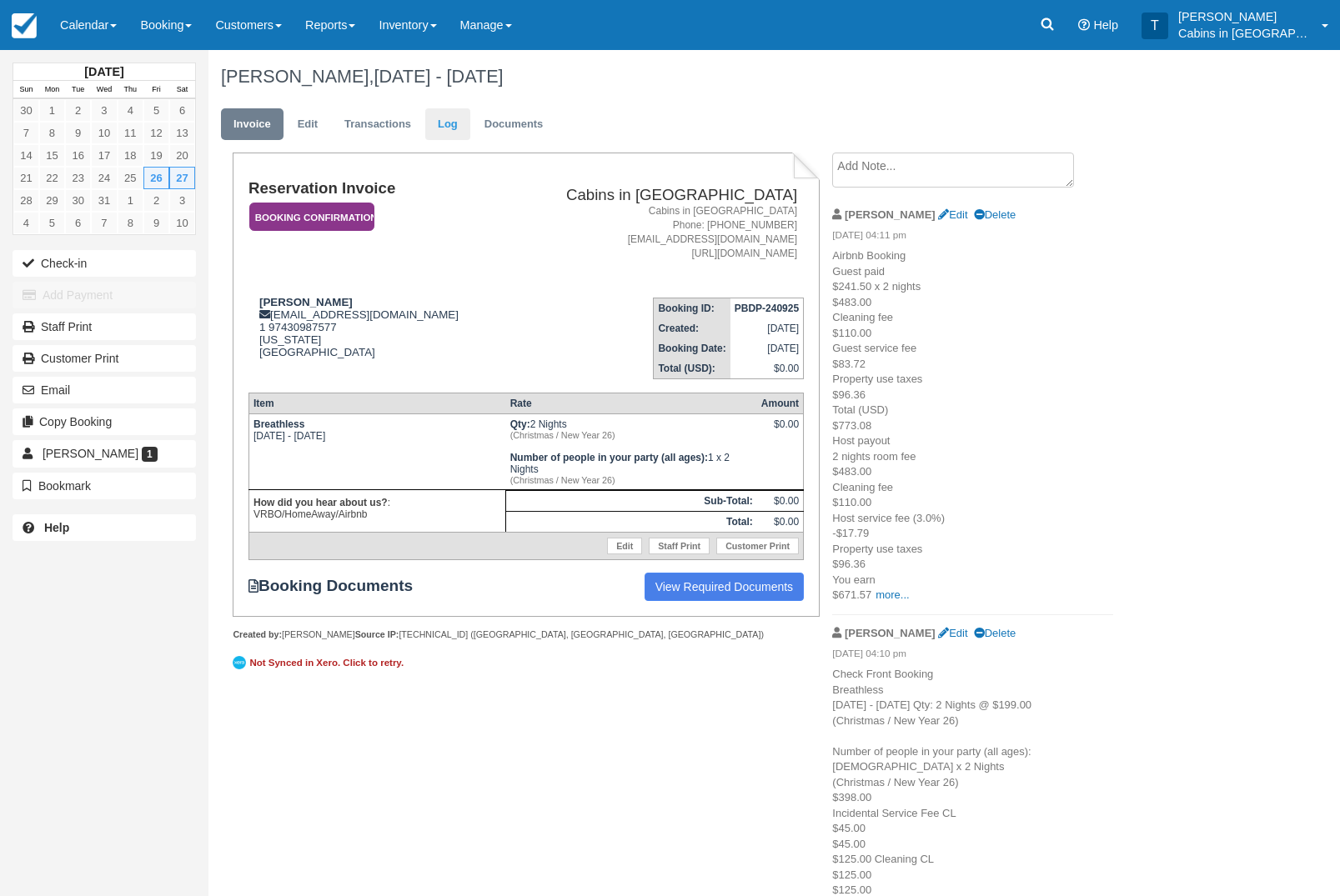
click at [471, 115] on link "Log" at bounding box center [448, 124] width 45 height 33
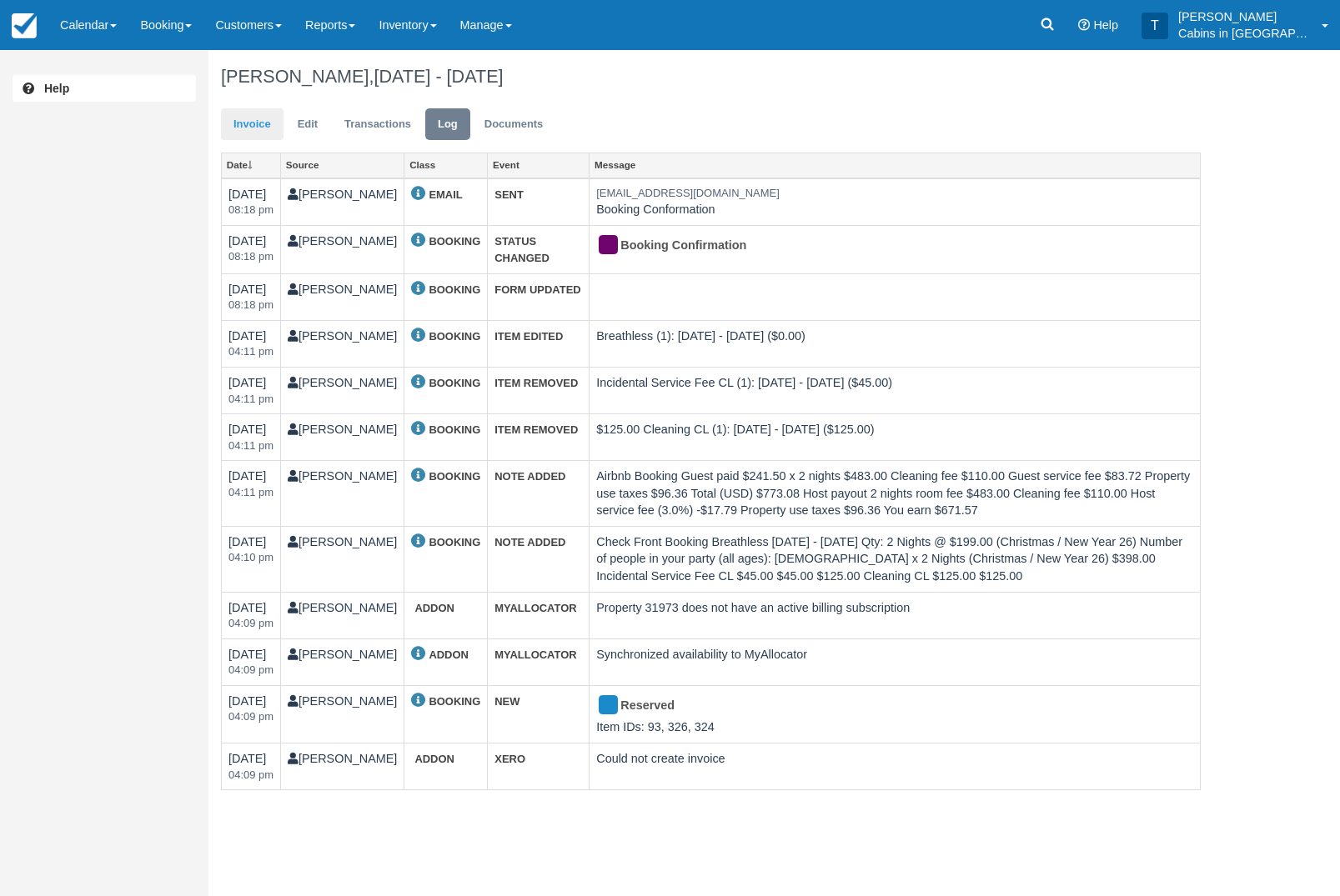
click at [254, 123] on link "Invoice" at bounding box center [252, 124] width 63 height 33
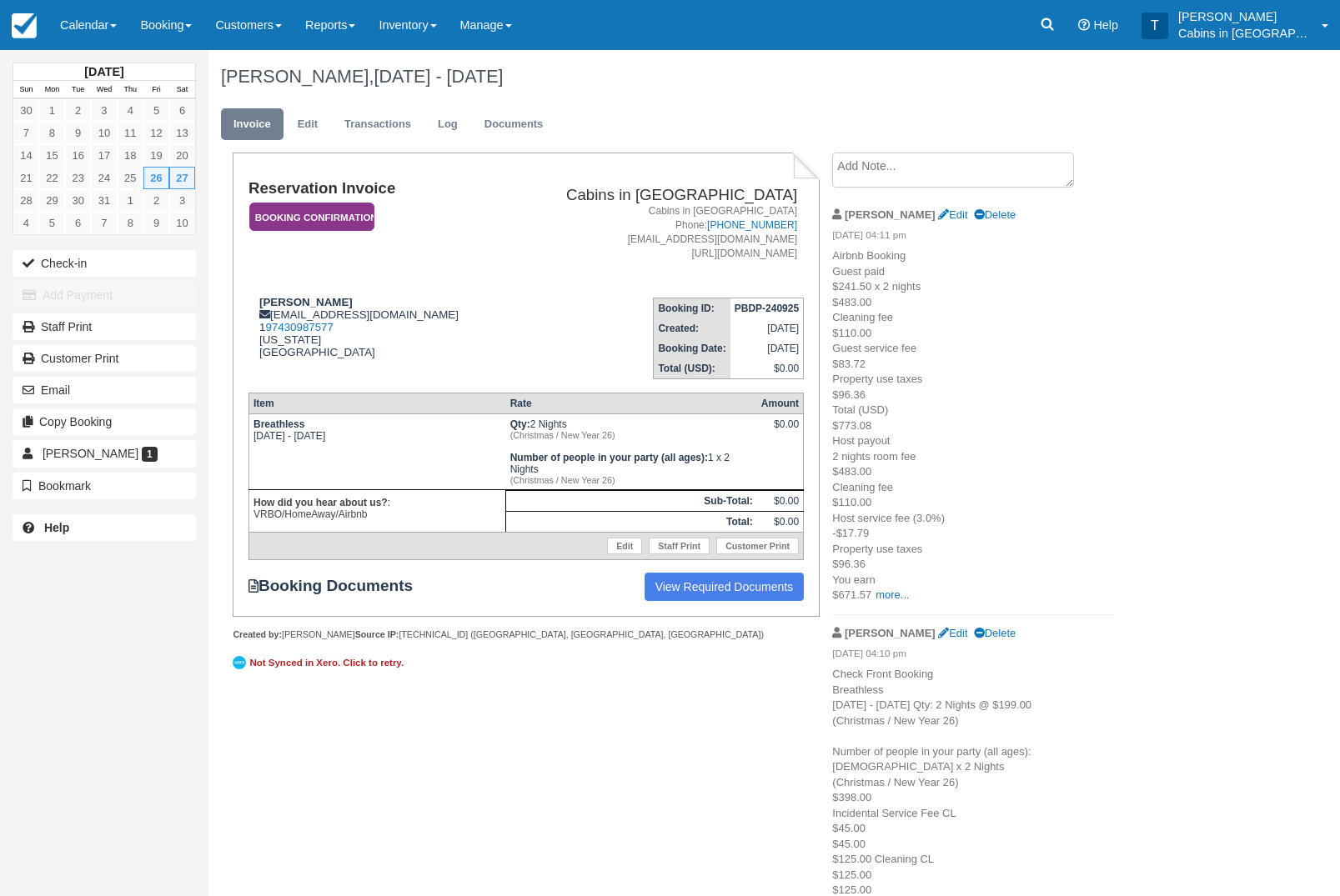
click at [323, 220] on em "Booking Confirmation" at bounding box center [313, 217] width 125 height 29
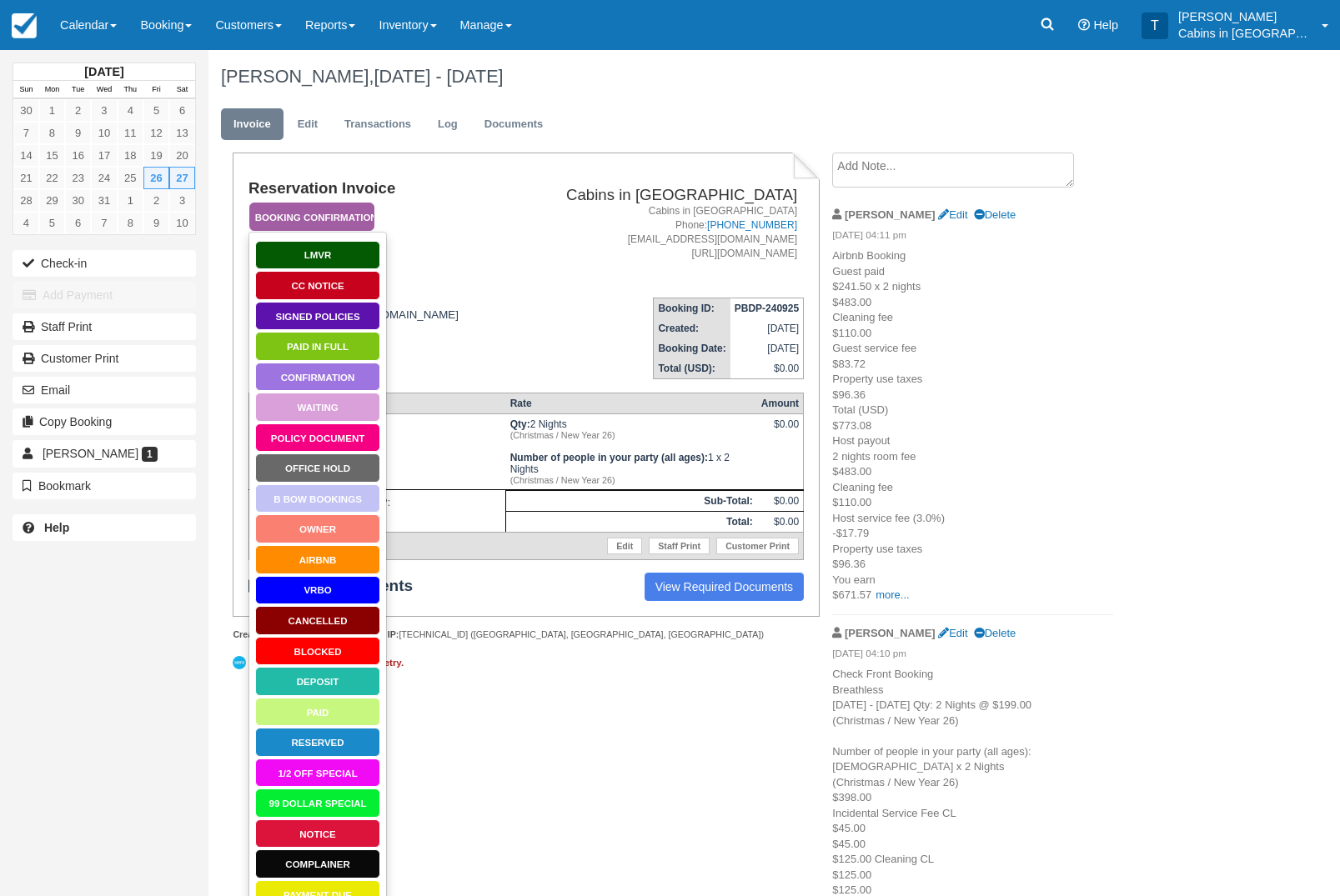
click at [342, 434] on link "Policy Document" at bounding box center [318, 438] width 125 height 29
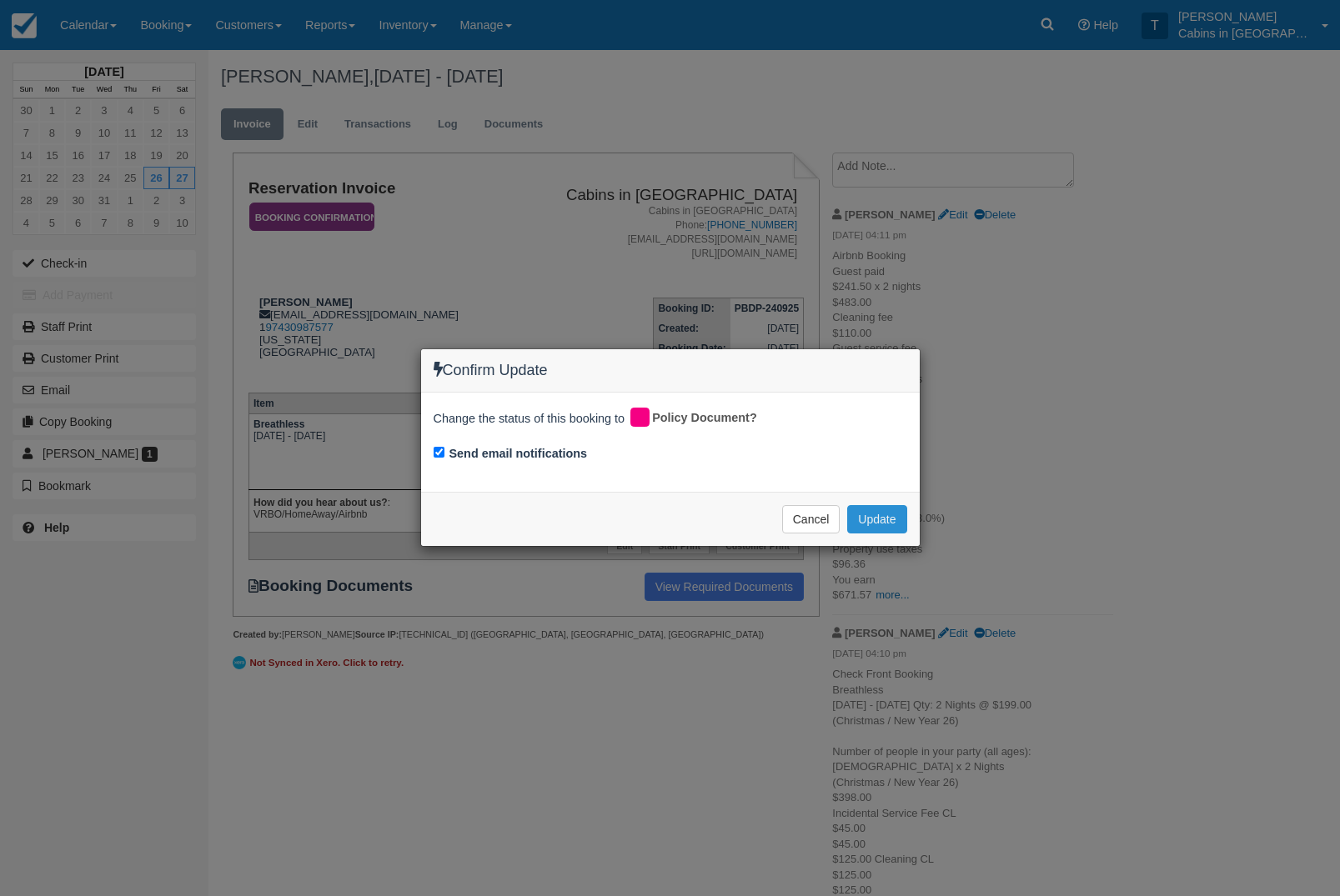
click at [875, 523] on button "Update" at bounding box center [876, 519] width 59 height 28
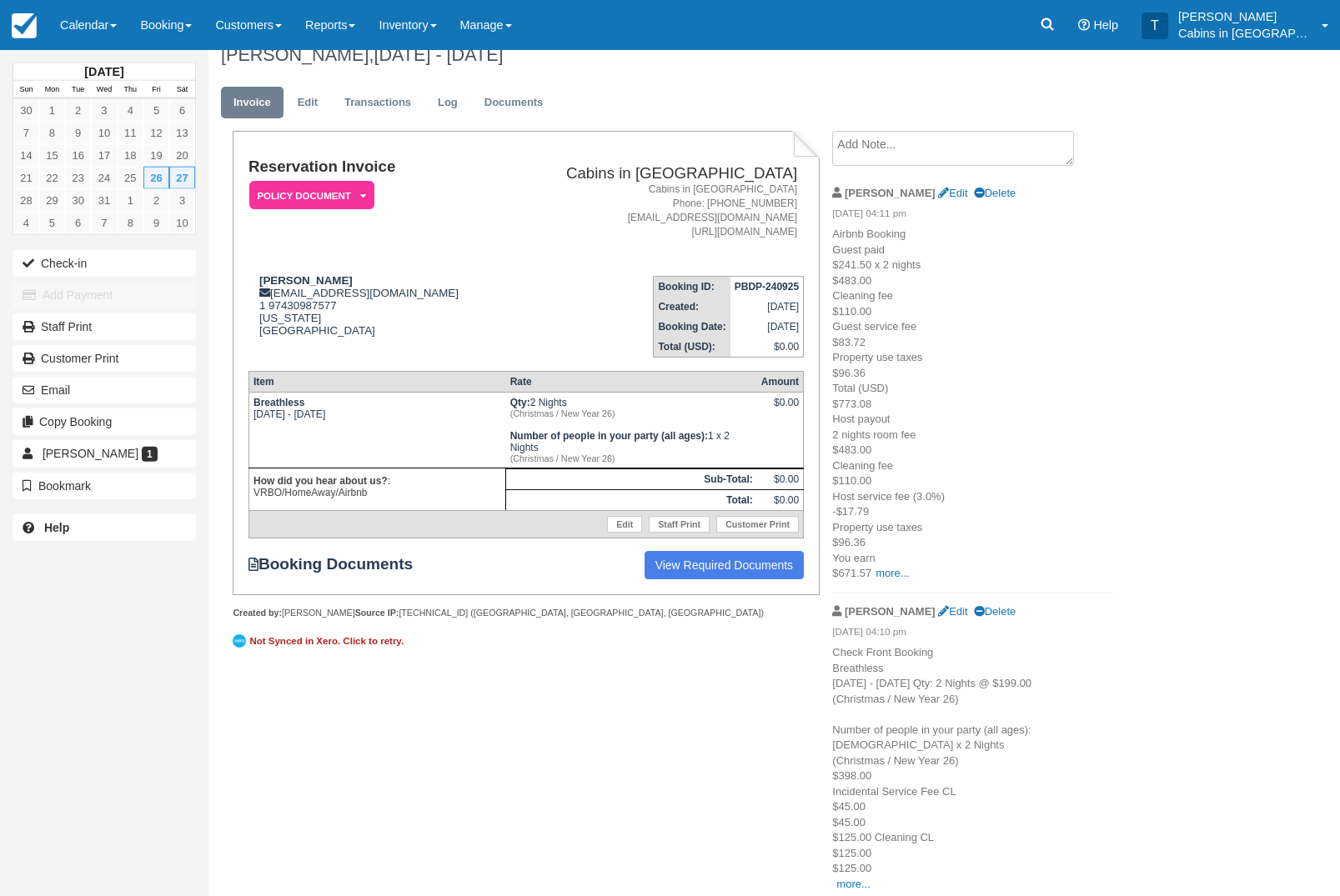
scroll to position [21, 0]
